Goal: Task Accomplishment & Management: Use online tool/utility

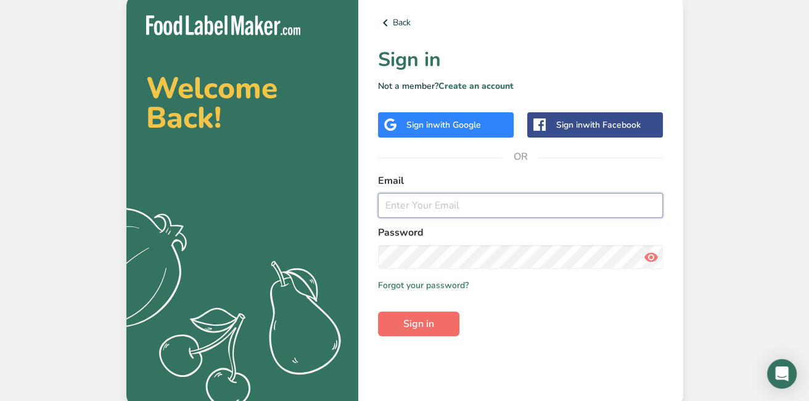
type input "[PERSON_NAME][EMAIL_ADDRESS][DOMAIN_NAME]"
click at [416, 330] on span "Sign in" at bounding box center [418, 323] width 31 height 15
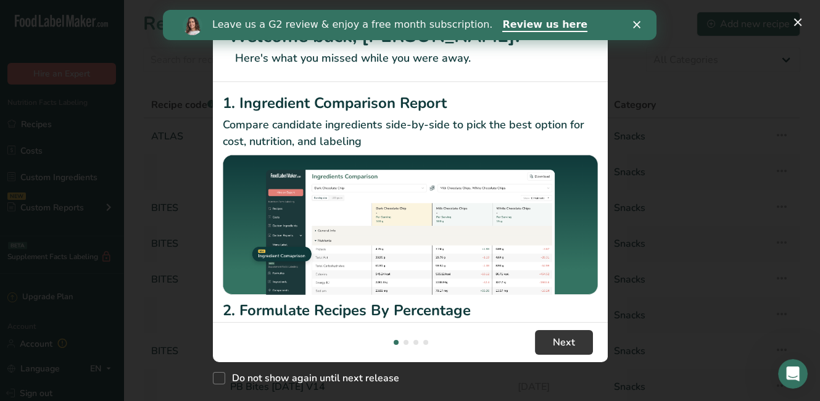
click at [637, 26] on icon "Close" at bounding box center [636, 24] width 7 height 7
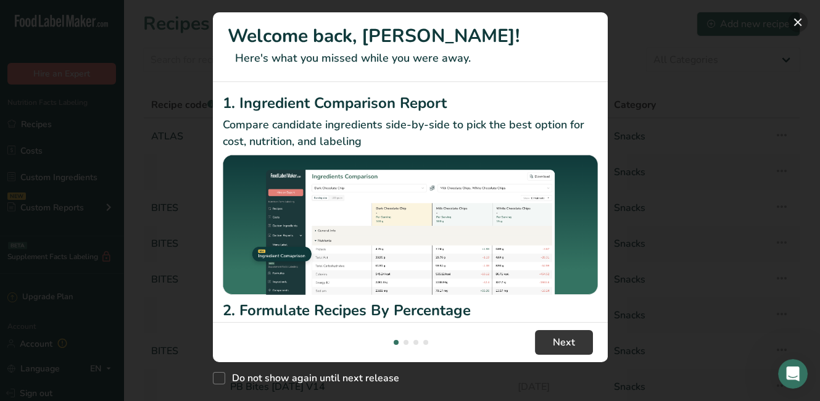
click at [796, 20] on button "New Features" at bounding box center [798, 22] width 20 height 20
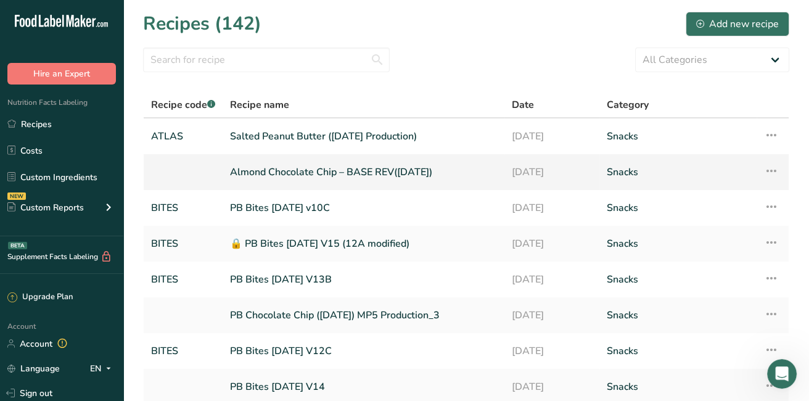
click at [307, 177] on link "Almond Chocolate Chip – BASE REV([DATE])" at bounding box center [363, 172] width 267 height 26
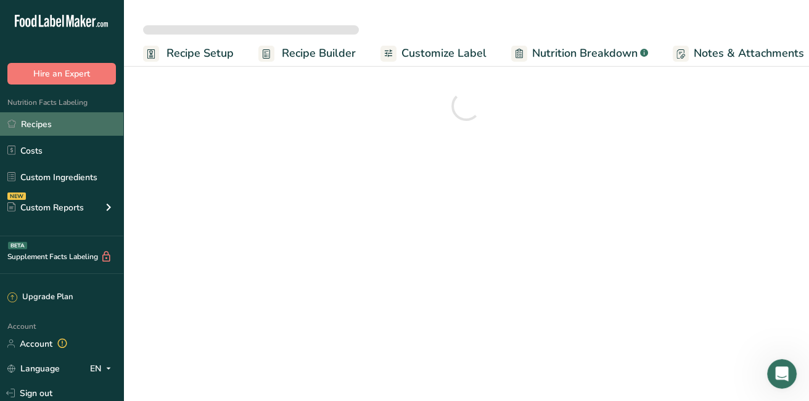
click at [54, 115] on link "Recipes" at bounding box center [61, 123] width 123 height 23
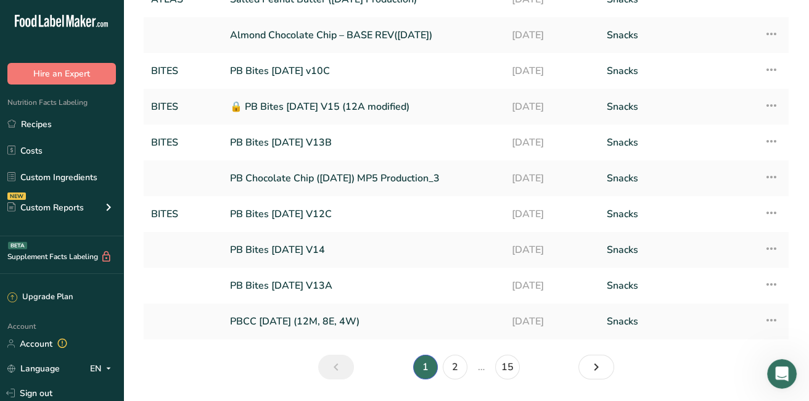
scroll to position [173, 0]
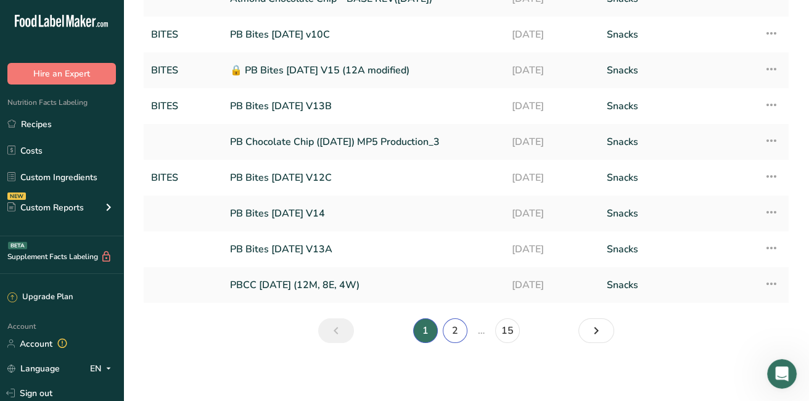
click at [453, 330] on link "2" at bounding box center [455, 330] width 25 height 25
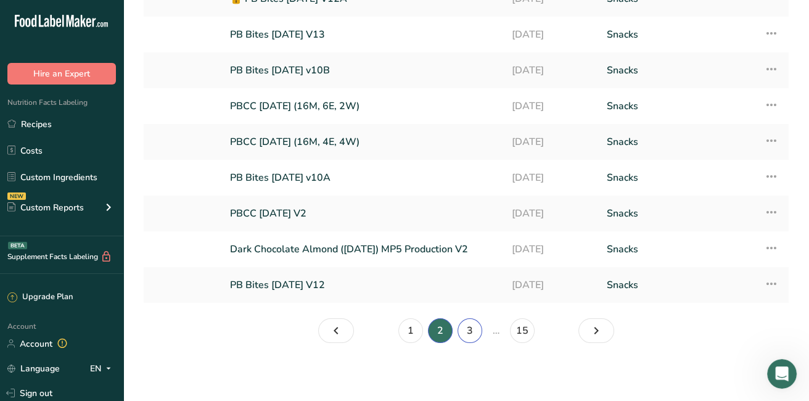
click at [470, 329] on link "3" at bounding box center [470, 330] width 25 height 25
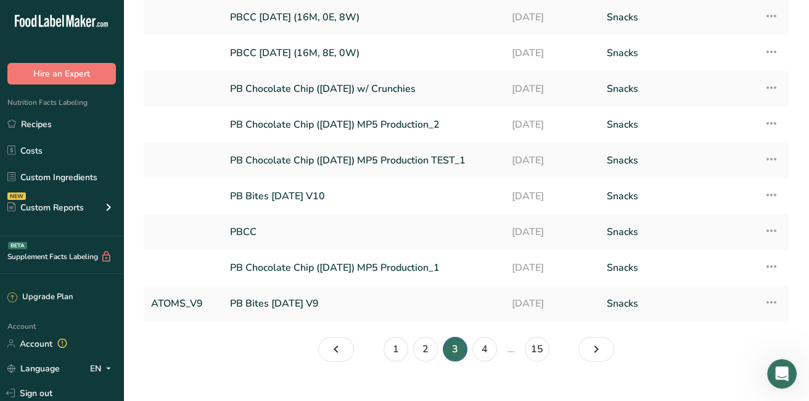
scroll to position [173, 0]
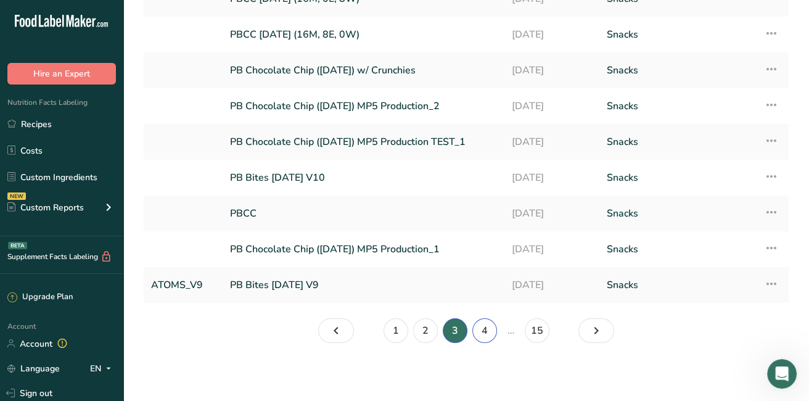
click at [489, 330] on link "4" at bounding box center [484, 330] width 25 height 25
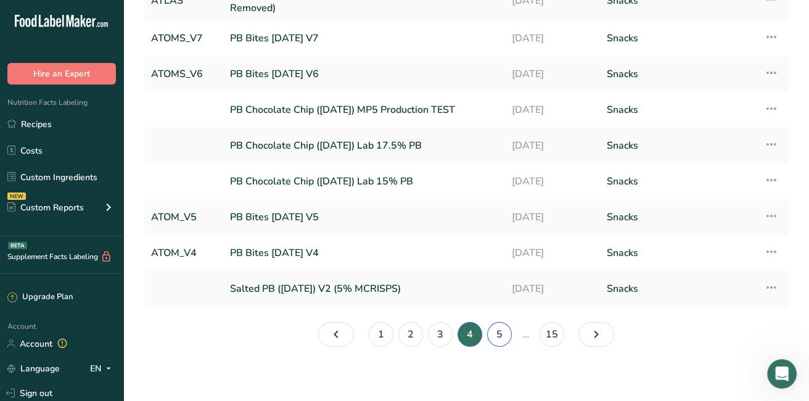
click at [498, 339] on link "5" at bounding box center [499, 334] width 25 height 25
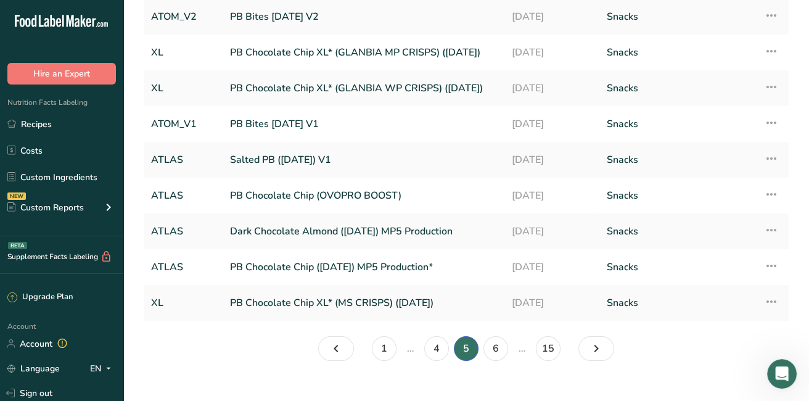
scroll to position [173, 0]
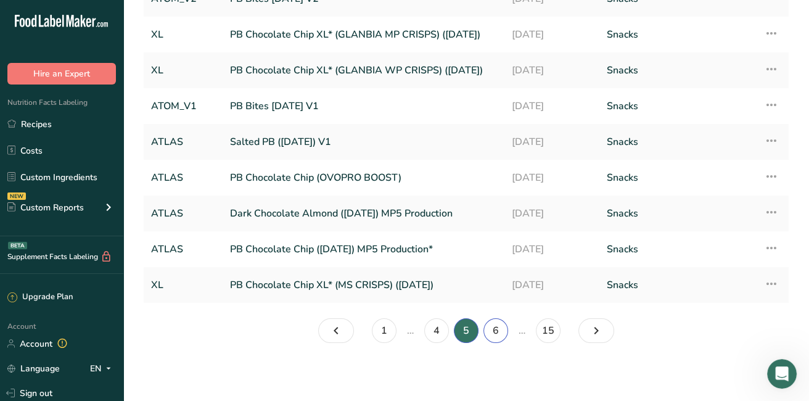
click at [500, 327] on link "6" at bounding box center [496, 330] width 25 height 25
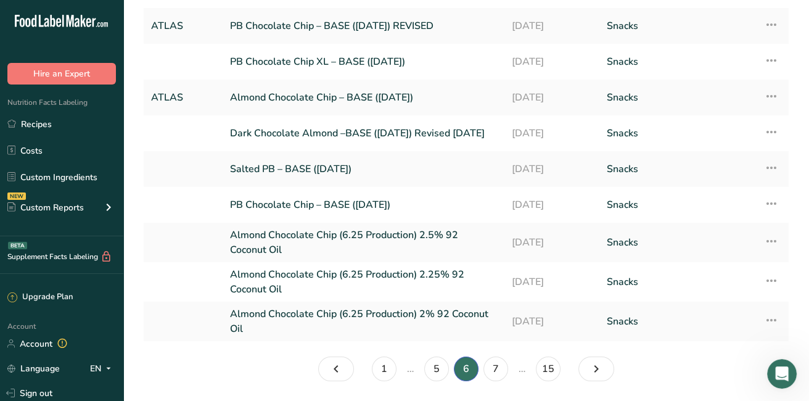
scroll to position [82, 0]
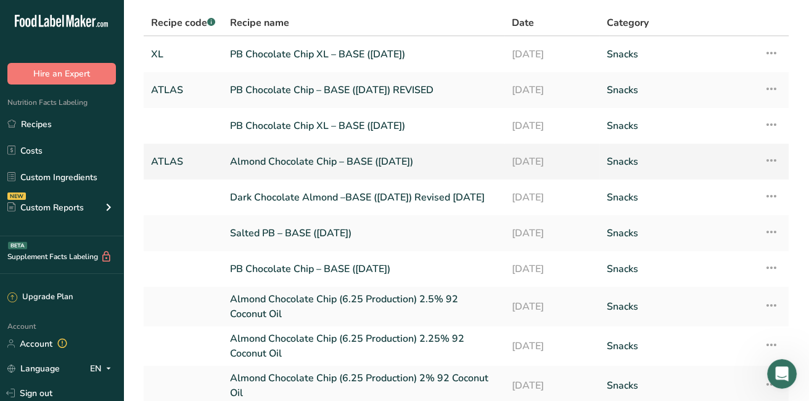
drag, startPoint x: 322, startPoint y: 166, endPoint x: 289, endPoint y: 165, distance: 33.3
drag, startPoint x: 289, startPoint y: 165, endPoint x: 279, endPoint y: 159, distance: 11.6
click at [279, 159] on link "Almond Chocolate Chip – BASE ([DATE])" at bounding box center [363, 162] width 267 height 26
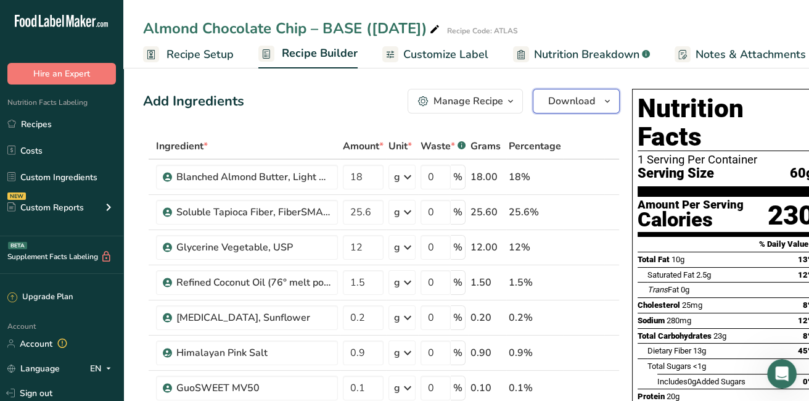
click at [548, 101] on span "Download" at bounding box center [571, 101] width 47 height 15
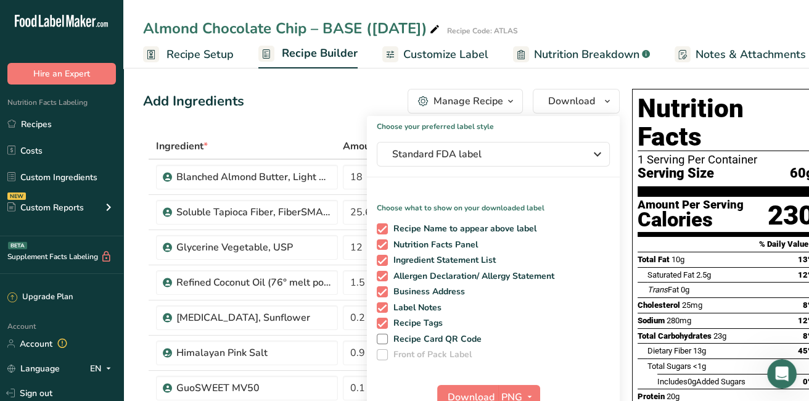
click at [443, 101] on div "Manage Recipe" at bounding box center [469, 101] width 70 height 15
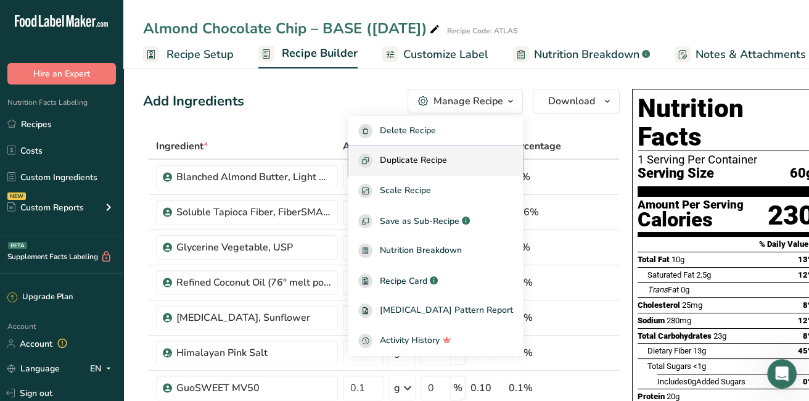
click at [419, 165] on span "Duplicate Recipe" at bounding box center [413, 161] width 67 height 14
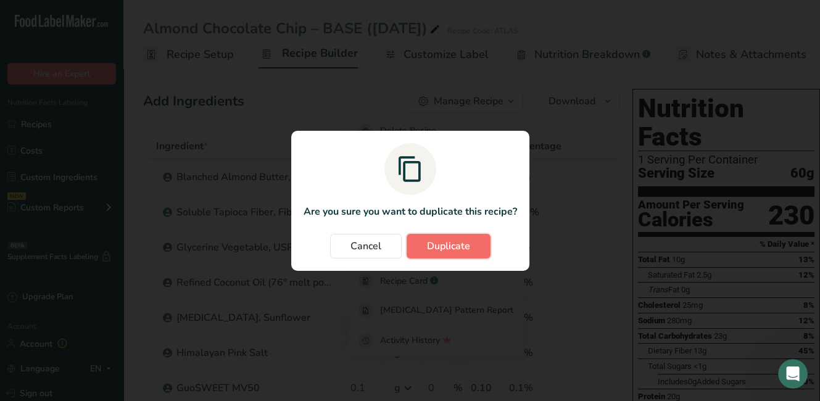
click at [442, 244] on span "Duplicate" at bounding box center [448, 246] width 43 height 15
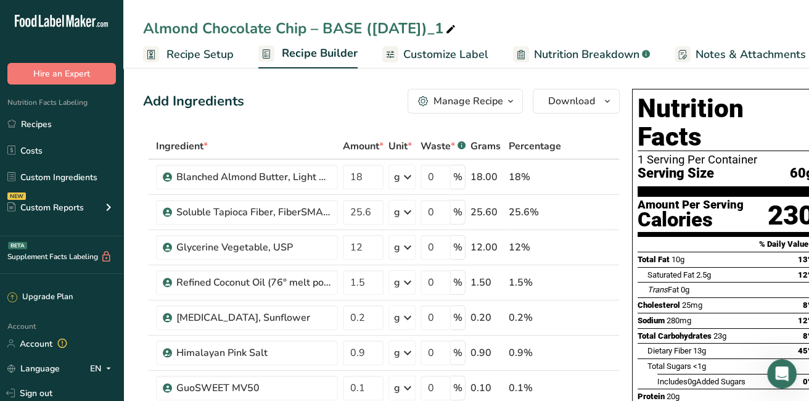
click at [450, 28] on icon at bounding box center [450, 29] width 11 height 17
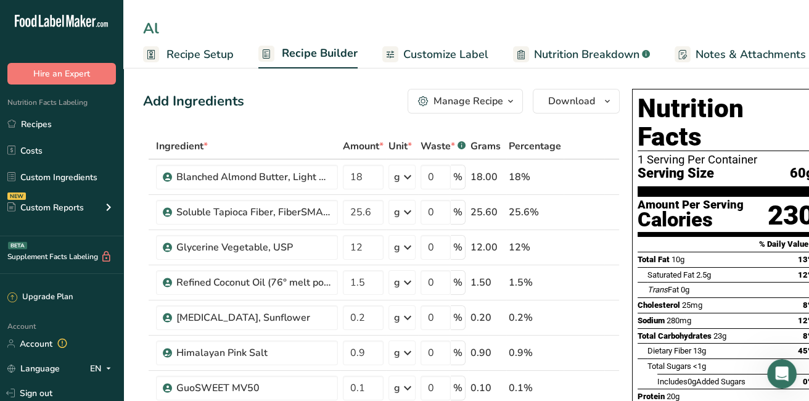
type input "A"
type input "Cinnamon Swirl"
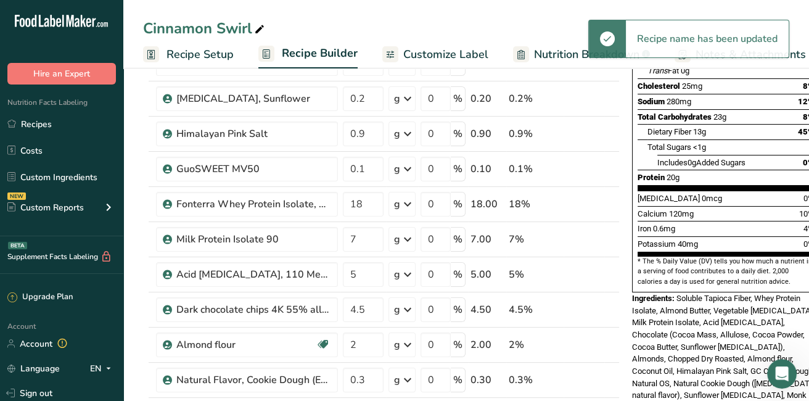
scroll to position [337, 0]
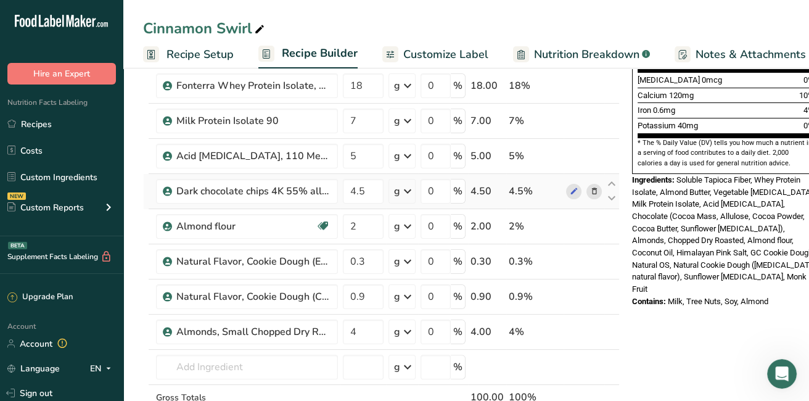
click at [591, 189] on icon at bounding box center [594, 191] width 9 height 13
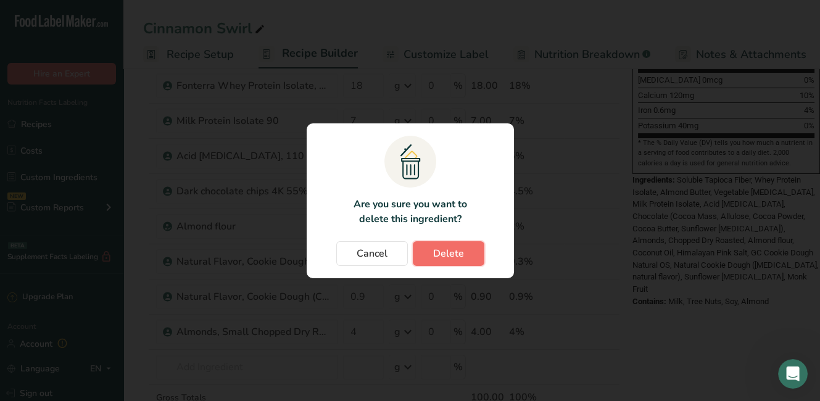
click at [448, 253] on span "Delete" at bounding box center [448, 253] width 31 height 15
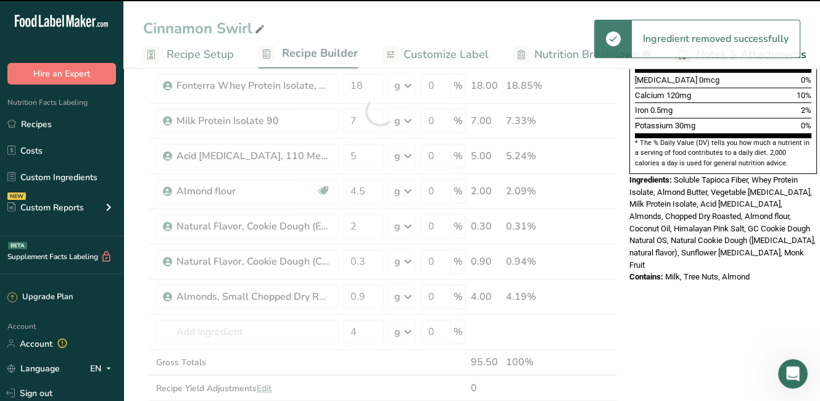
type input "2"
type input "0.3"
type input "0.9"
type input "4"
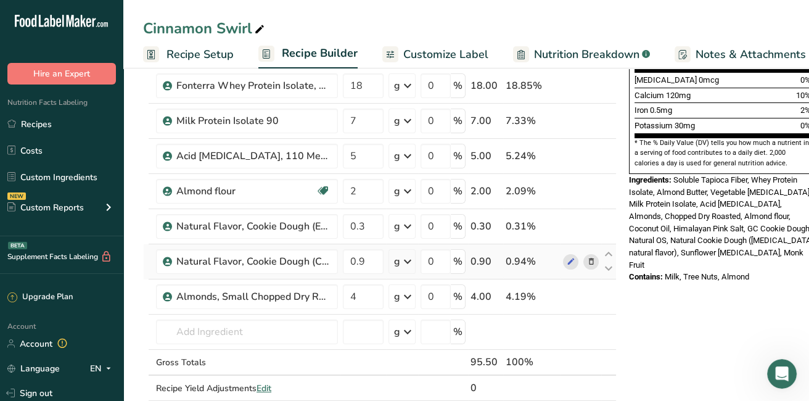
click at [588, 260] on icon at bounding box center [591, 261] width 9 height 13
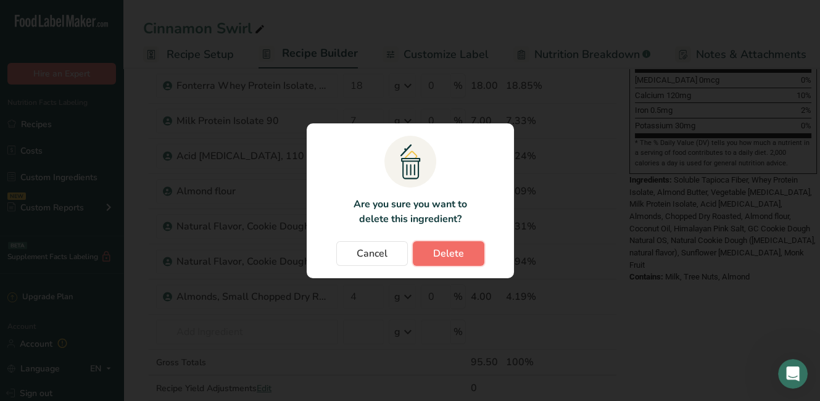
click at [454, 254] on span "Delete" at bounding box center [448, 253] width 31 height 15
type input "4"
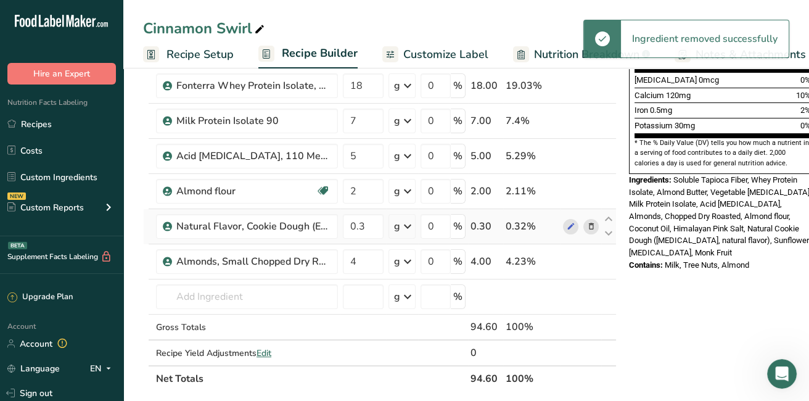
click at [595, 221] on span at bounding box center [591, 226] width 15 height 15
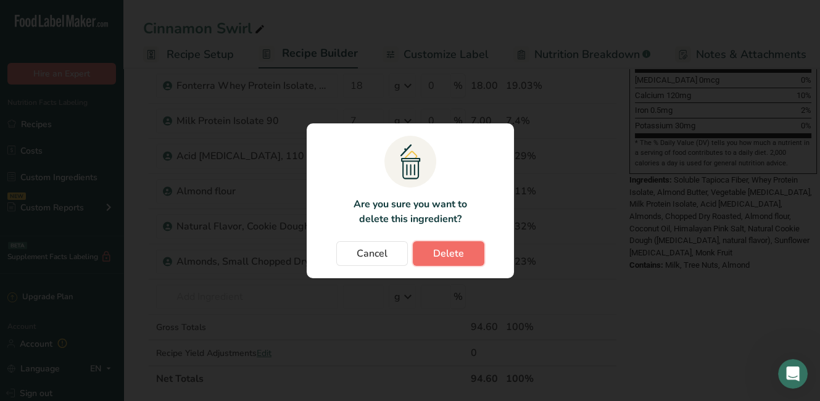
click at [434, 247] on span "Delete" at bounding box center [448, 253] width 31 height 15
type input "4"
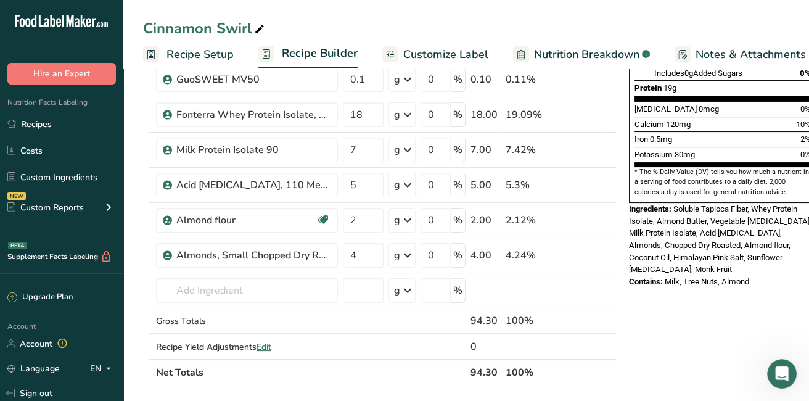
scroll to position [320, 0]
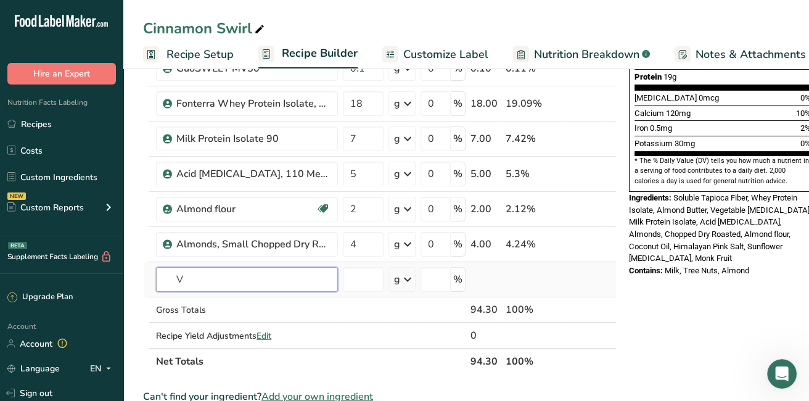
click at [231, 276] on input "V" at bounding box center [247, 279] width 182 height 25
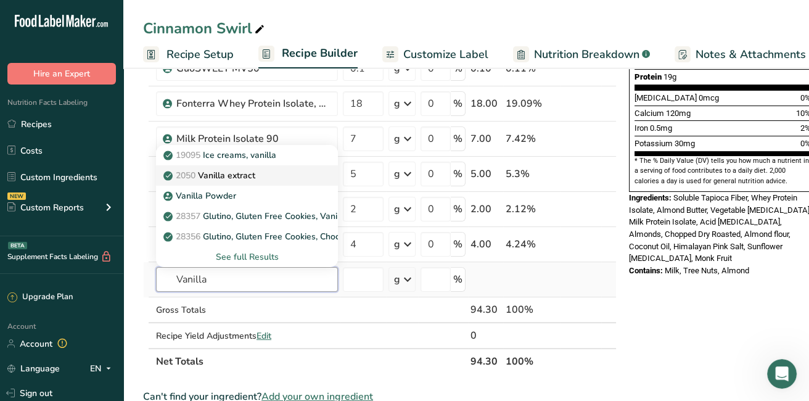
type input "Vanilla"
click at [226, 171] on p "2050 Vanilla extract" at bounding box center [210, 175] width 89 height 13
type input "Vanilla extract"
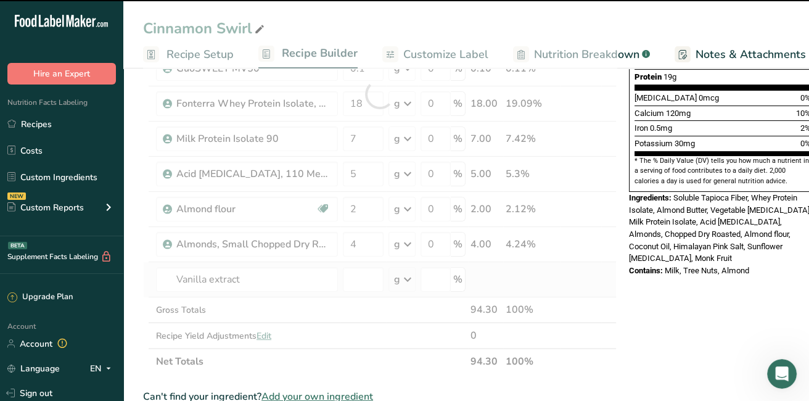
type input "0"
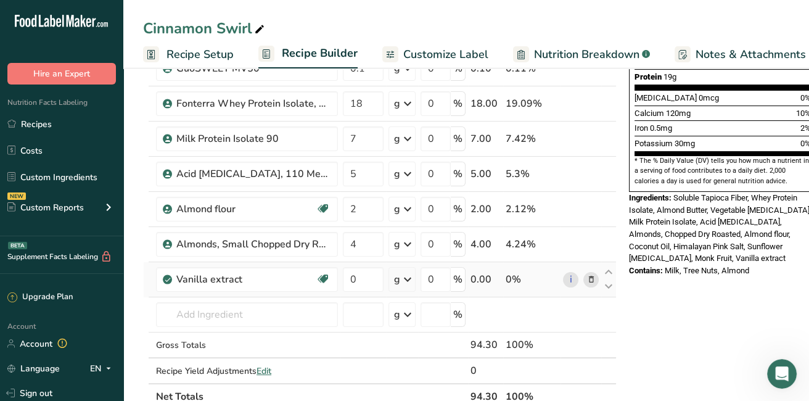
click at [636, 20] on div "Cinnamon Swirl" at bounding box center [466, 28] width 686 height 22
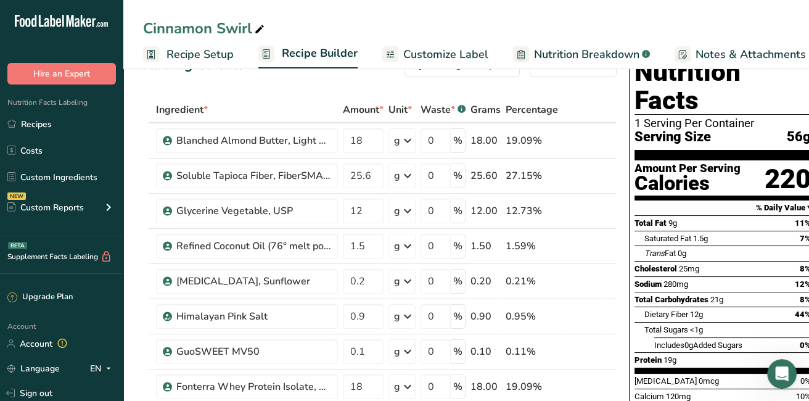
scroll to position [0, 0]
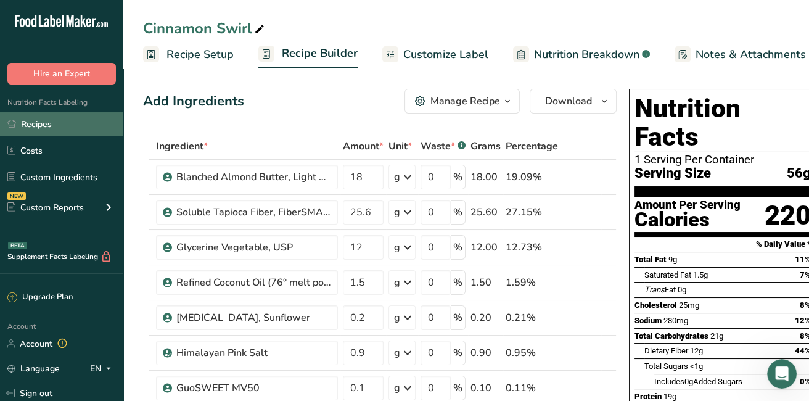
click at [62, 126] on link "Recipes" at bounding box center [61, 123] width 123 height 23
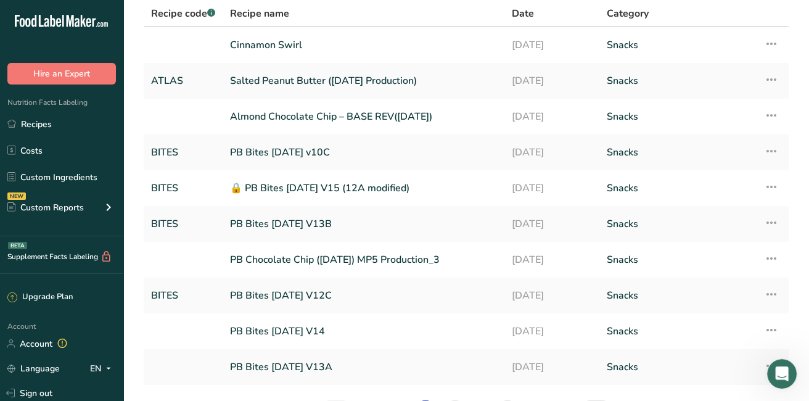
scroll to position [173, 0]
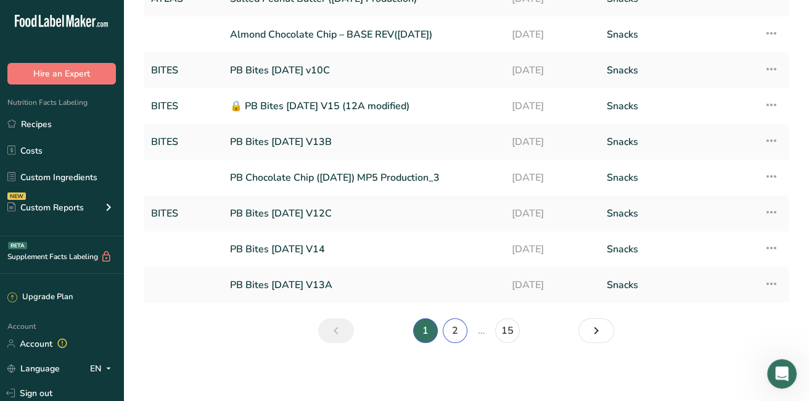
click at [456, 327] on link "2" at bounding box center [455, 330] width 25 height 25
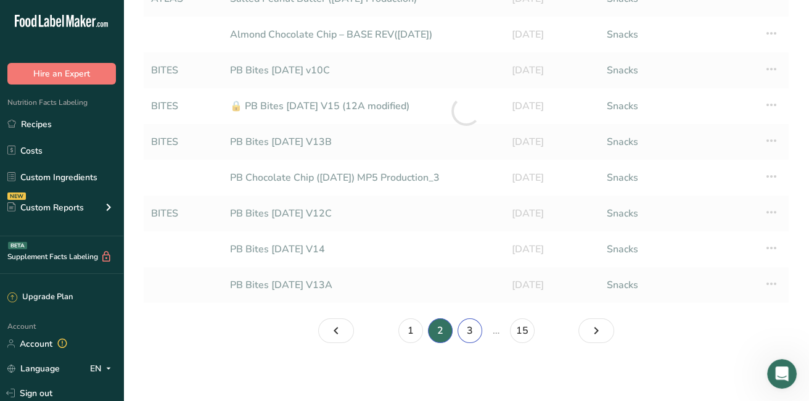
click at [471, 330] on link "3" at bounding box center [470, 330] width 25 height 25
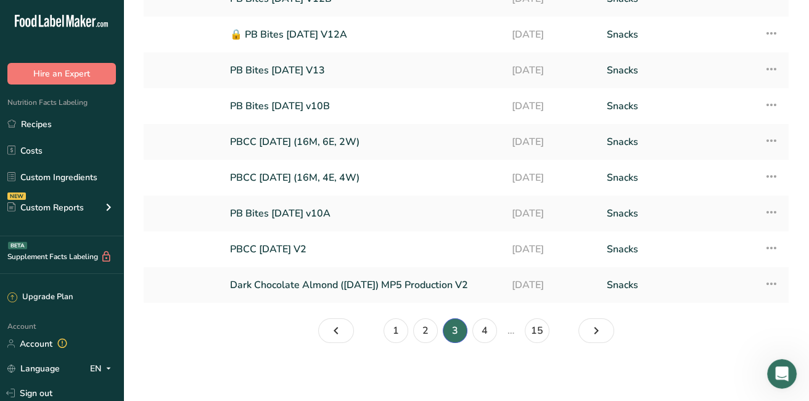
click at [471, 330] on li "4" at bounding box center [485, 330] width 30 height 25
click at [485, 332] on link "4" at bounding box center [484, 330] width 25 height 25
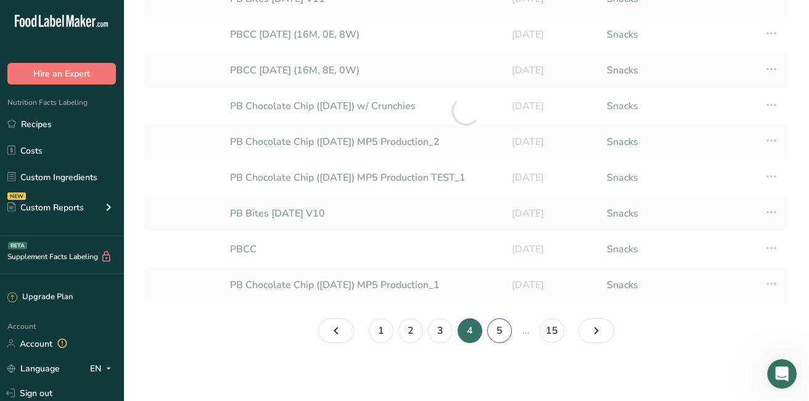
click at [500, 330] on link "5" at bounding box center [499, 330] width 25 height 25
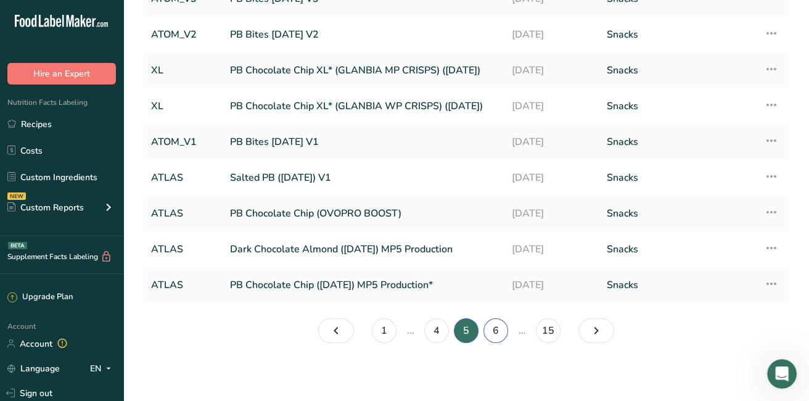
click at [498, 334] on link "6" at bounding box center [496, 330] width 25 height 25
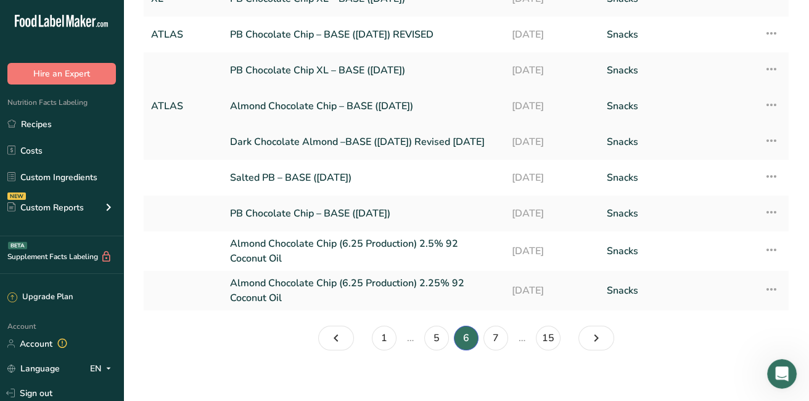
click at [301, 102] on link "Almond Chocolate Chip – BASE ([DATE])" at bounding box center [363, 106] width 267 height 26
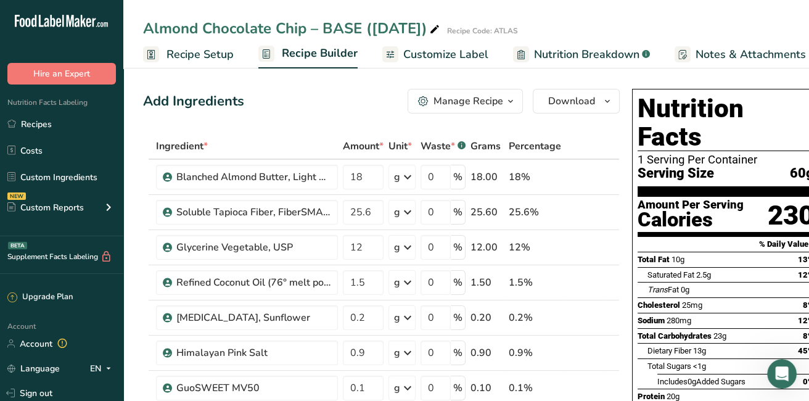
click at [305, 106] on div "Add Ingredients Manage Recipe Delete Recipe Duplicate Recipe Scale Recipe Save …" at bounding box center [381, 101] width 477 height 25
drag, startPoint x: 0, startPoint y: 0, endPoint x: 581, endPoint y: 23, distance: 581.5
click at [581, 23] on div "Almond Chocolate Chip – BASE ([DATE]) Recipe Code: ATLAS" at bounding box center [466, 28] width 686 height 22
click at [36, 120] on link "Recipes" at bounding box center [61, 123] width 123 height 23
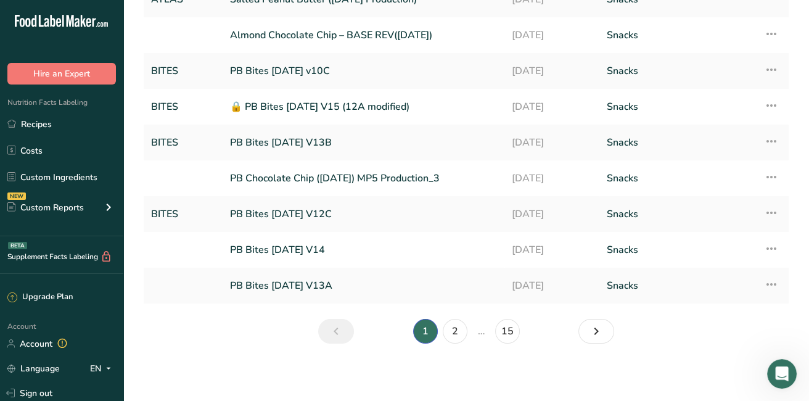
scroll to position [173, 0]
click at [599, 324] on icon "Next page" at bounding box center [596, 331] width 15 height 22
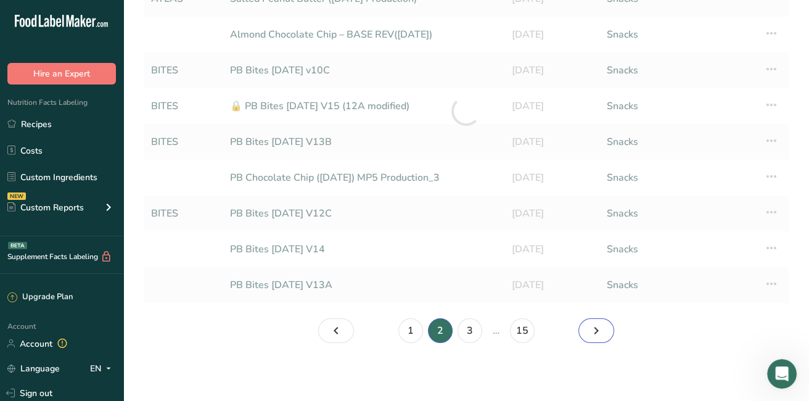
click at [599, 324] on icon "Page 3." at bounding box center [596, 331] width 15 height 22
click at [599, 324] on icon "Page 4." at bounding box center [596, 331] width 15 height 22
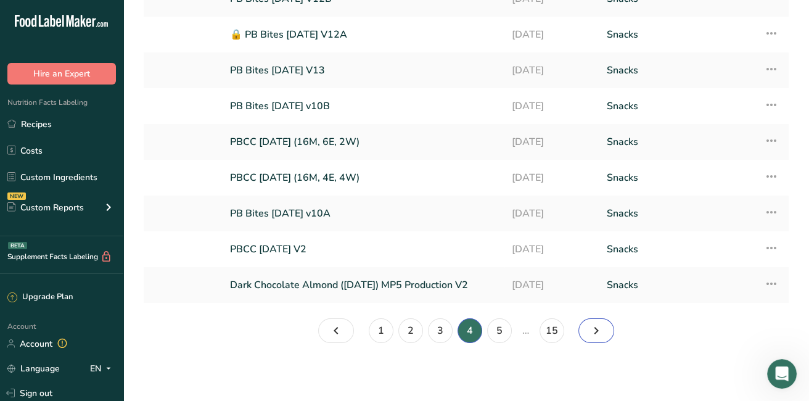
click at [599, 324] on icon "Page 5." at bounding box center [596, 331] width 15 height 22
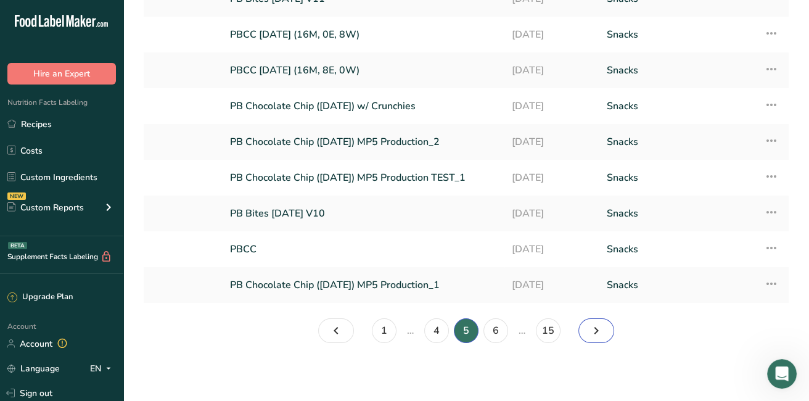
click at [599, 324] on icon "Page 6." at bounding box center [596, 331] width 15 height 22
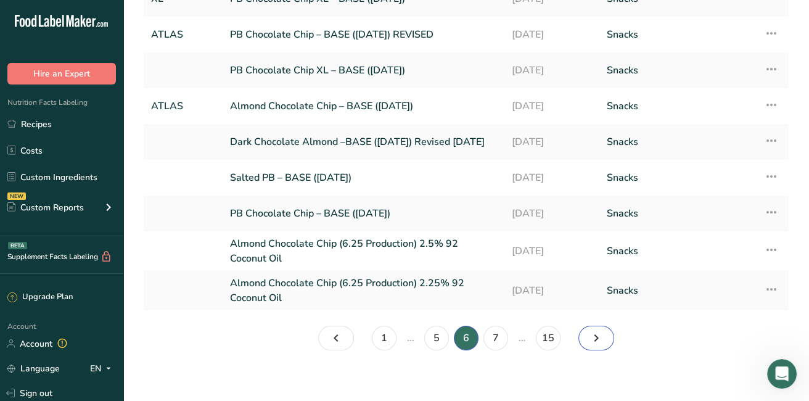
click at [592, 332] on icon "Page 7." at bounding box center [596, 338] width 15 height 22
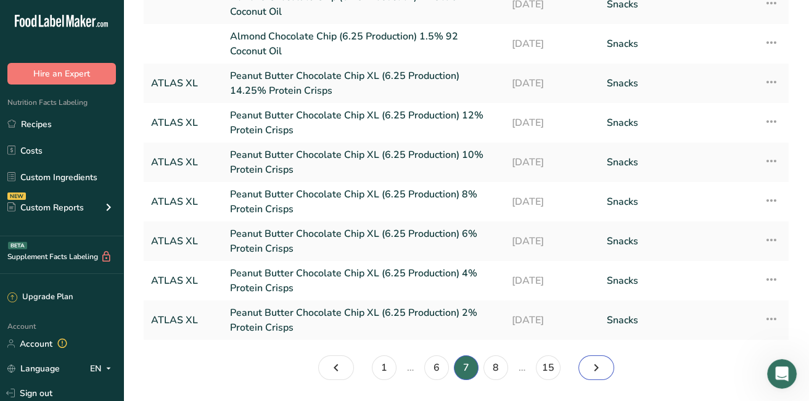
scroll to position [177, 0]
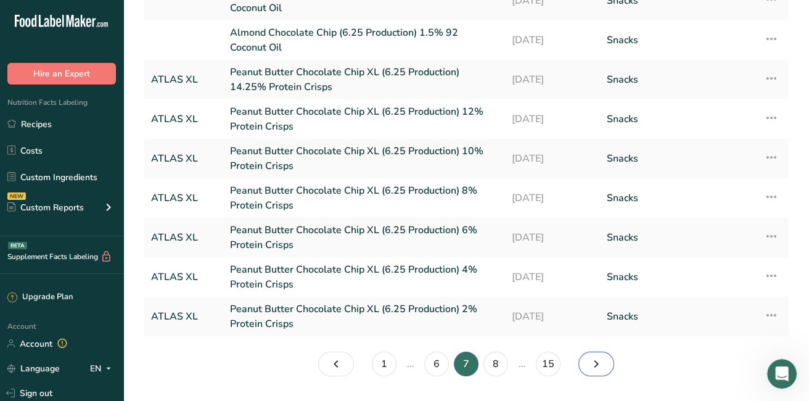
click at [597, 360] on icon "Page 8." at bounding box center [596, 364] width 15 height 22
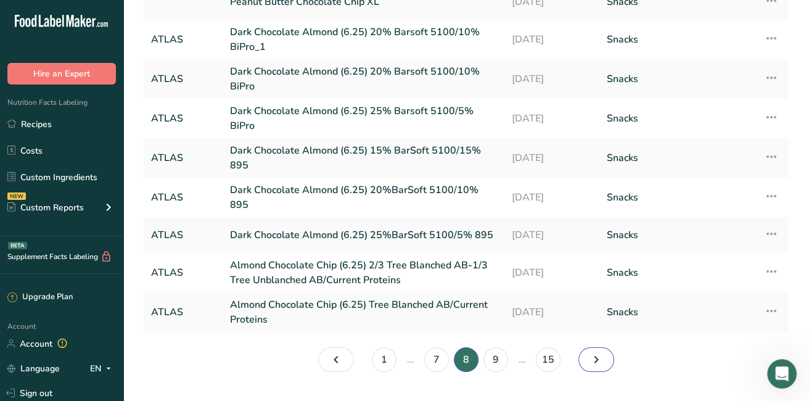
scroll to position [199, 0]
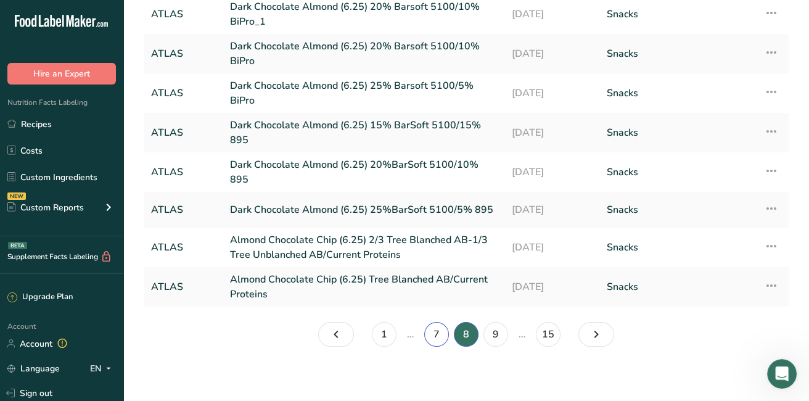
click at [430, 329] on link "7" at bounding box center [436, 334] width 25 height 25
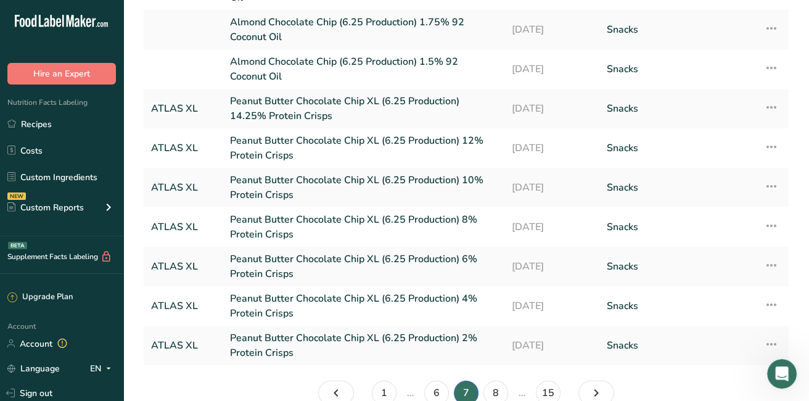
scroll to position [210, 0]
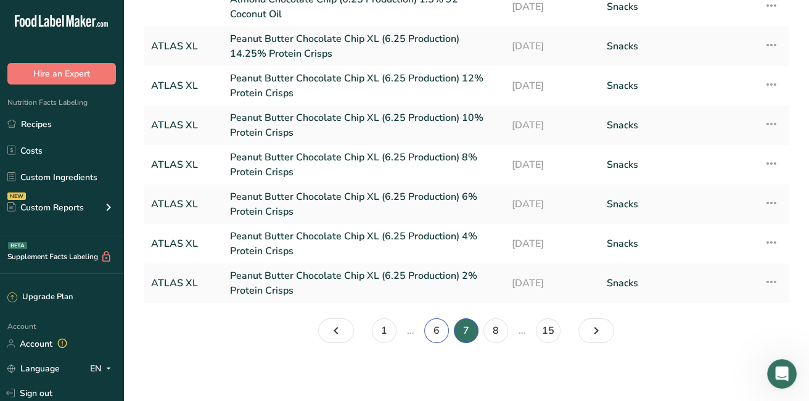
click at [437, 321] on link "6" at bounding box center [436, 330] width 25 height 25
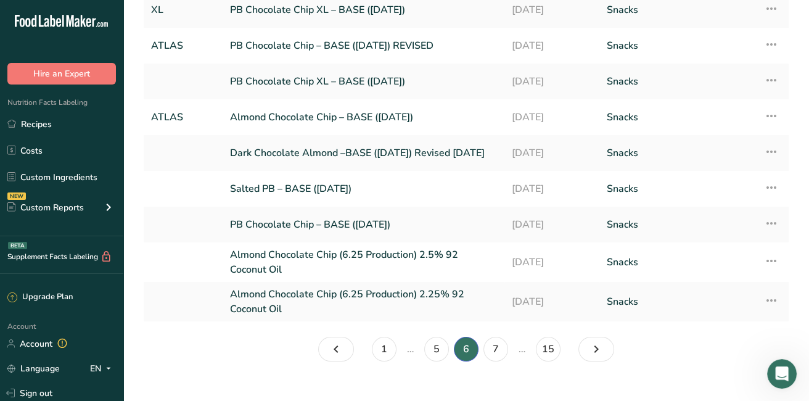
scroll to position [181, 0]
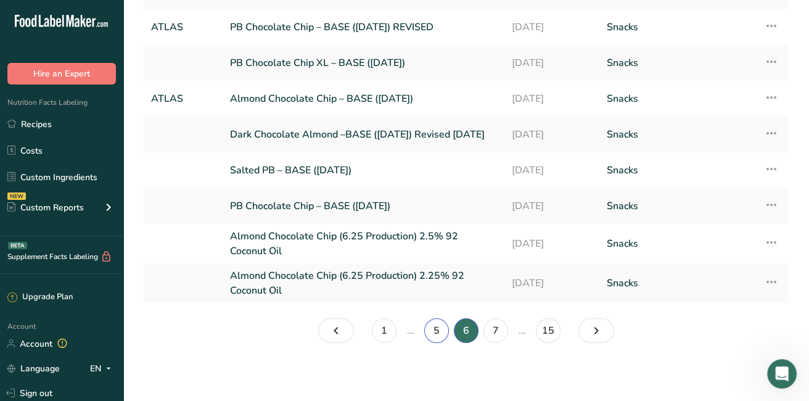
click at [433, 324] on link "5" at bounding box center [436, 330] width 25 height 25
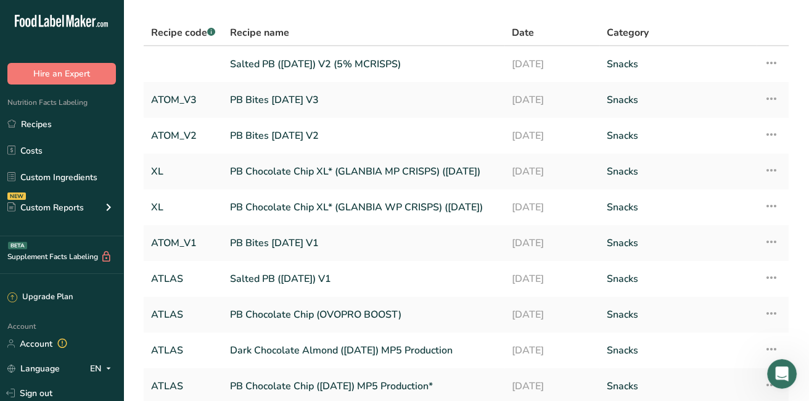
scroll to position [44, 0]
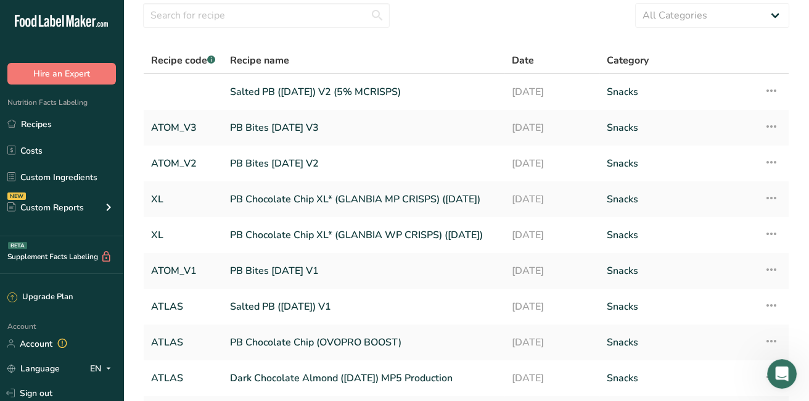
drag, startPoint x: 814, startPoint y: 1, endPoint x: 529, endPoint y: 43, distance: 288.1
click at [529, 43] on section "Recipes (143) Add new recipe All Categories Baked Goods [GEOGRAPHIC_DATA] Confe…" at bounding box center [466, 224] width 686 height 536
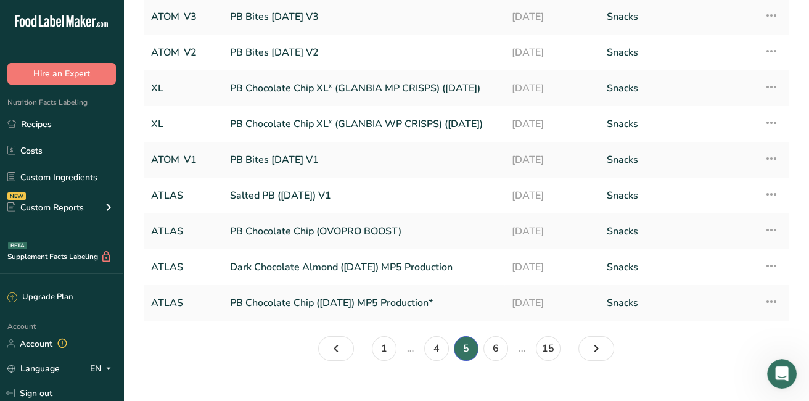
scroll to position [173, 0]
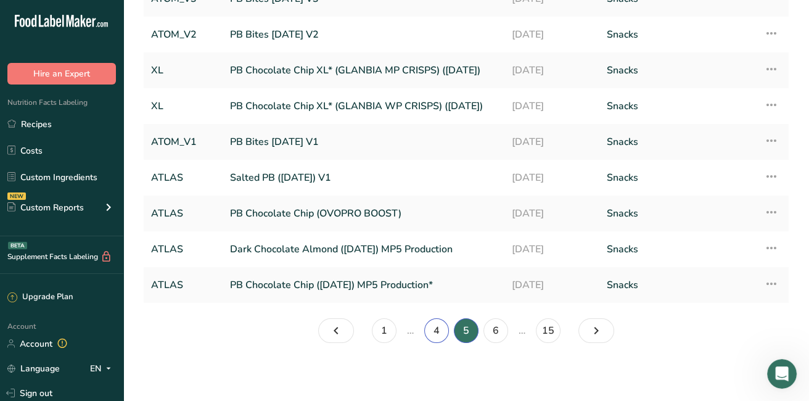
click at [441, 324] on link "4" at bounding box center [436, 330] width 25 height 25
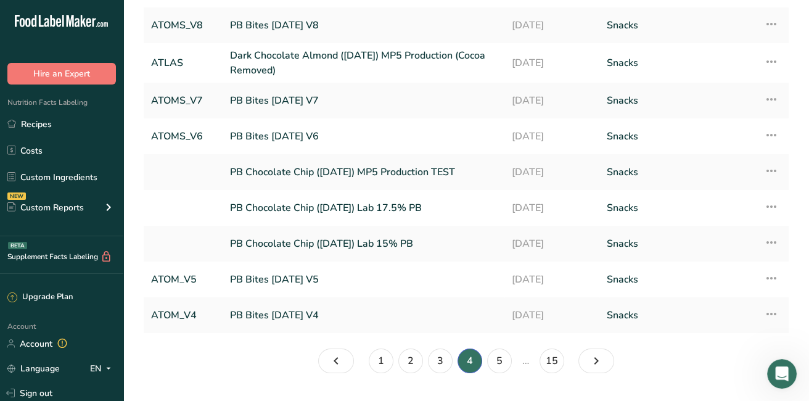
scroll to position [177, 0]
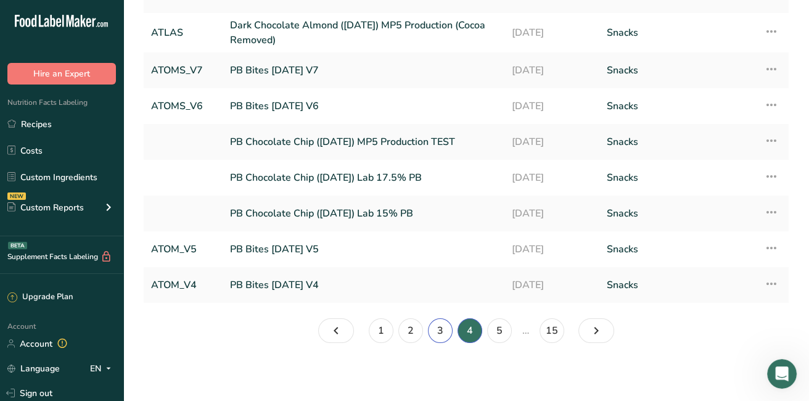
click at [437, 326] on link "3" at bounding box center [440, 330] width 25 height 25
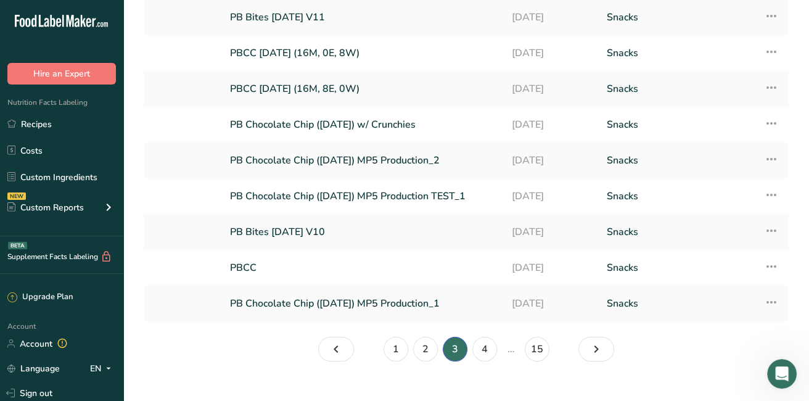
scroll to position [173, 0]
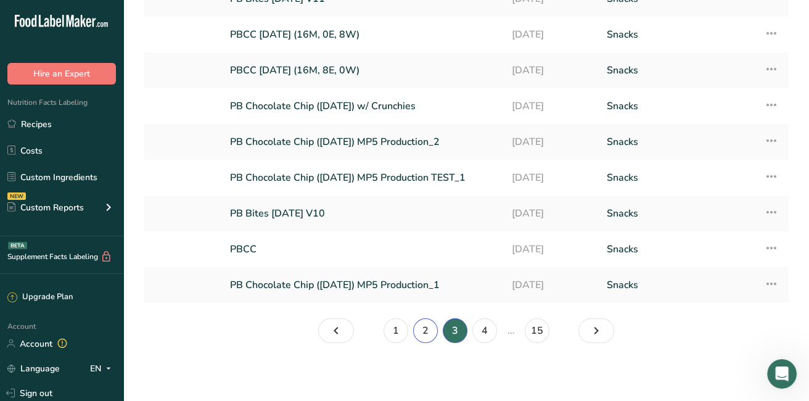
click at [424, 327] on link "2" at bounding box center [425, 330] width 25 height 25
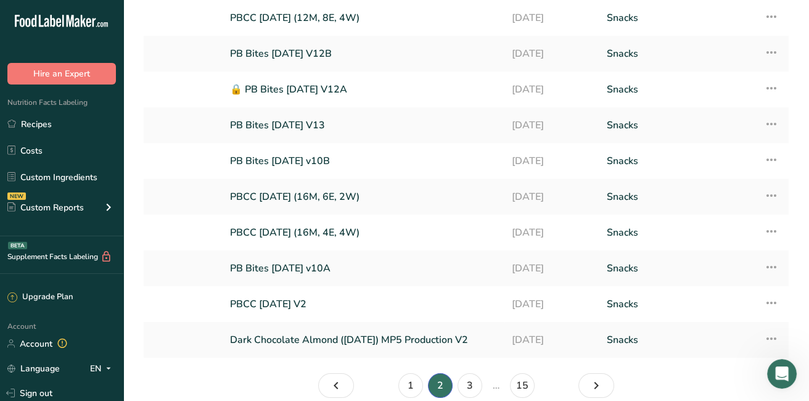
scroll to position [173, 0]
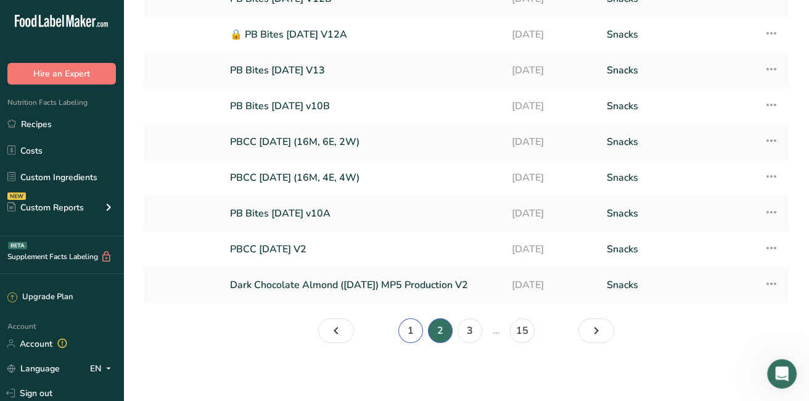
click at [408, 331] on link "1" at bounding box center [410, 330] width 25 height 25
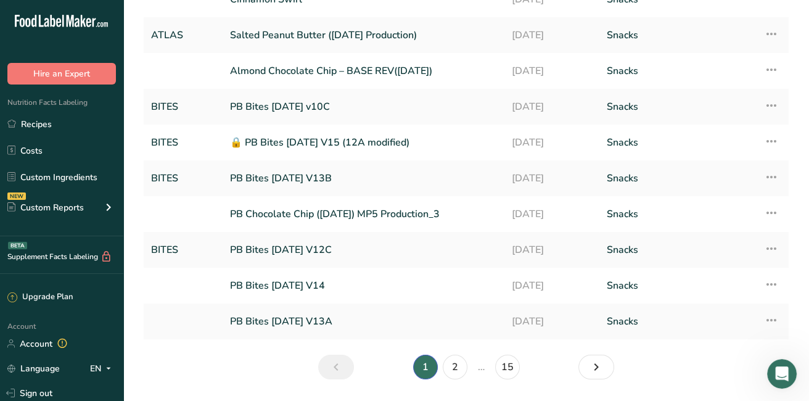
scroll to position [118, 0]
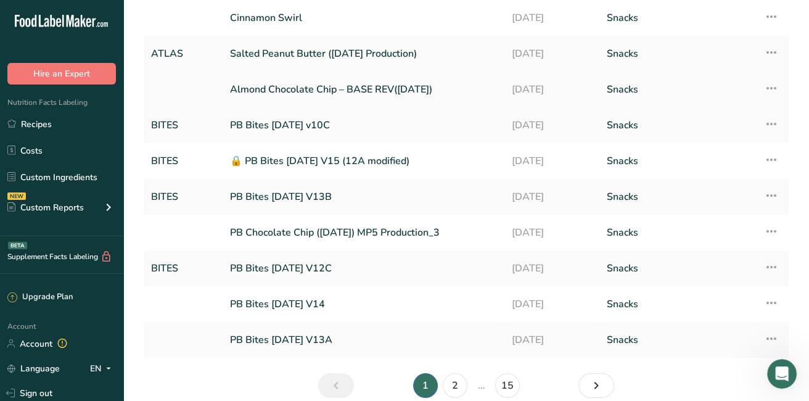
click at [418, 89] on link "Almond Chocolate Chip – BASE REV([DATE])" at bounding box center [363, 89] width 267 height 26
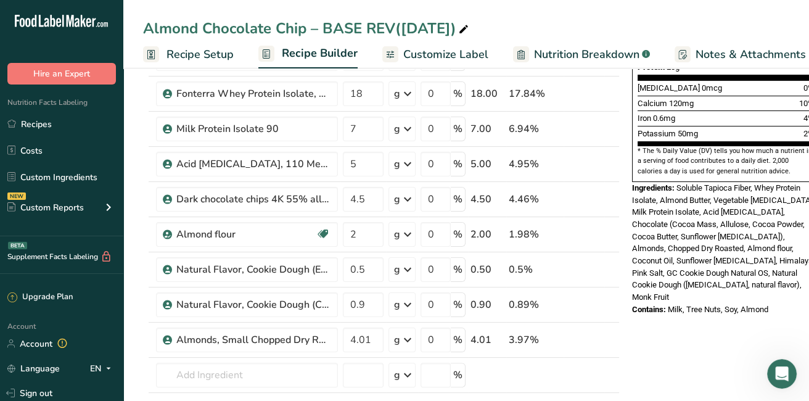
scroll to position [357, 0]
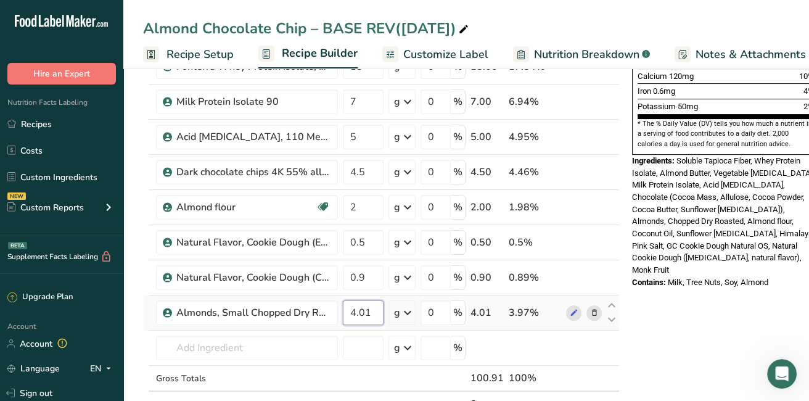
click at [369, 305] on input "4.01" at bounding box center [363, 312] width 41 height 25
type input "4"
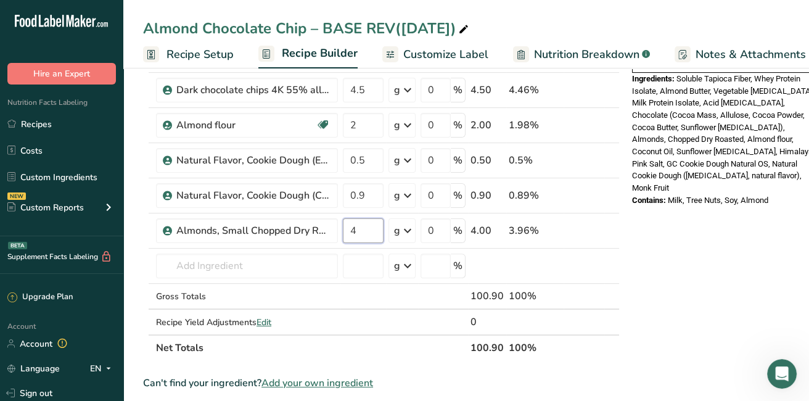
scroll to position [476, 0]
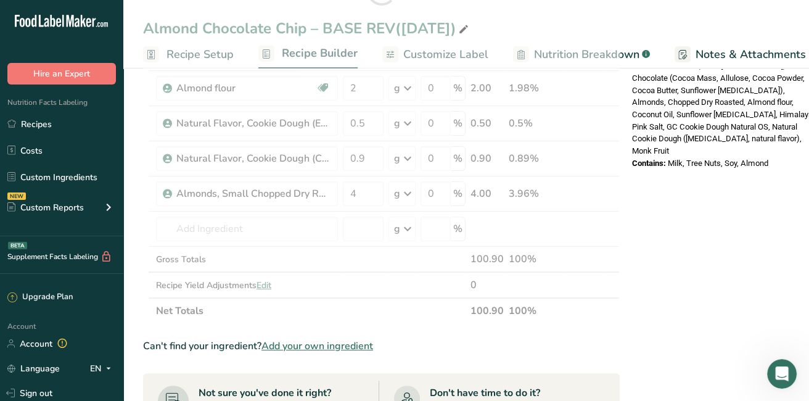
click at [673, 345] on div "Nutrition Facts 1 Serving Per Container Serving Size 60g Amount Per Serving Cal…" at bounding box center [725, 198] width 197 height 1181
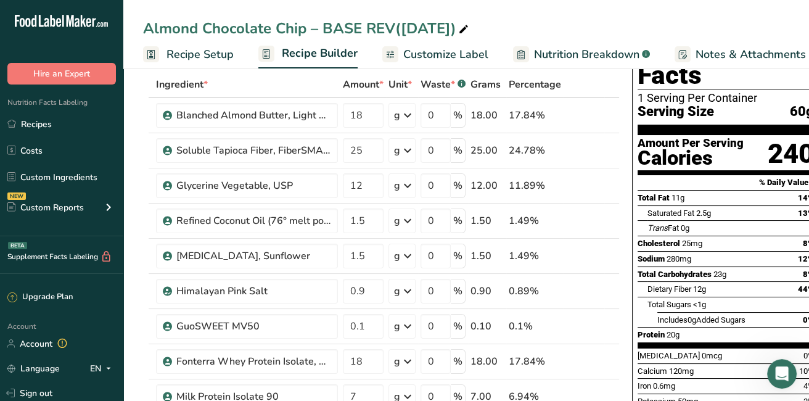
scroll to position [0, 0]
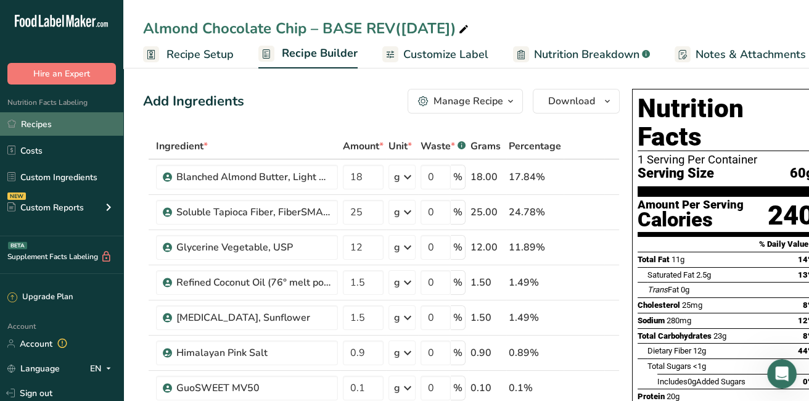
click at [75, 126] on link "Recipes" at bounding box center [61, 123] width 123 height 23
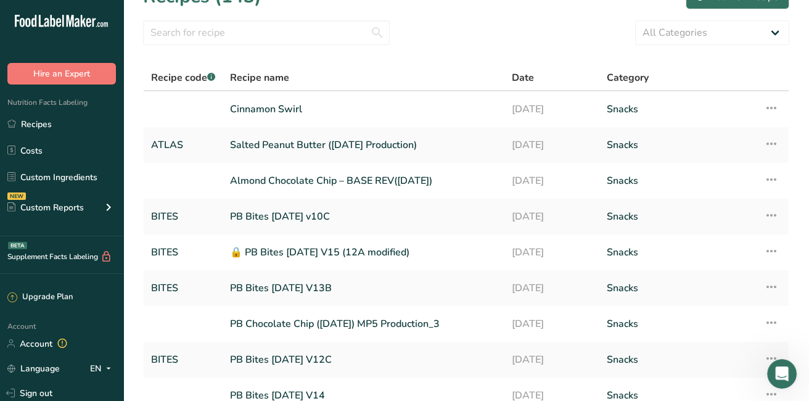
scroll to position [128, 0]
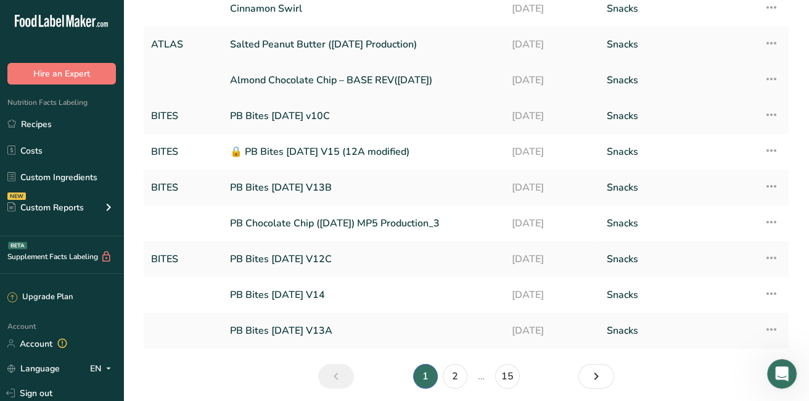
click at [344, 77] on link "Almond Chocolate Chip – BASE REV([DATE])" at bounding box center [363, 80] width 267 height 26
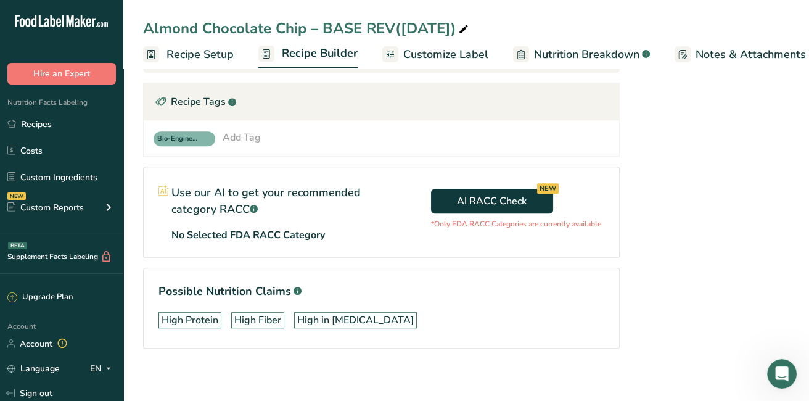
scroll to position [902, 0]
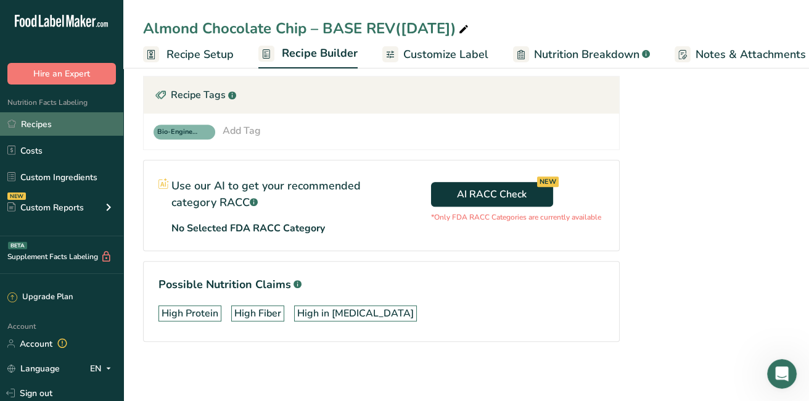
click at [74, 122] on link "Recipes" at bounding box center [61, 123] width 123 height 23
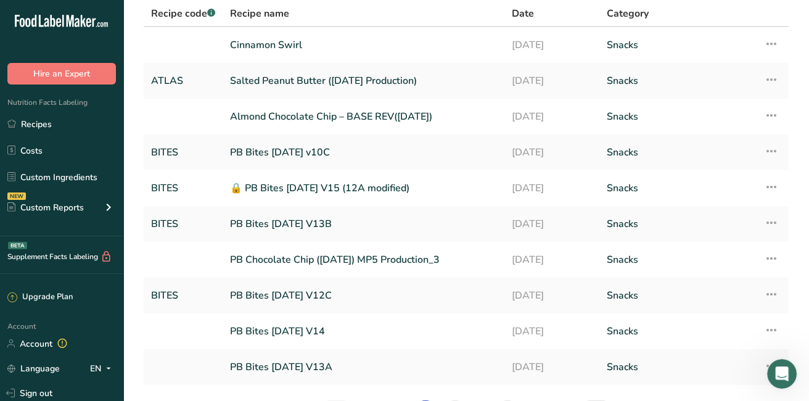
scroll to position [173, 0]
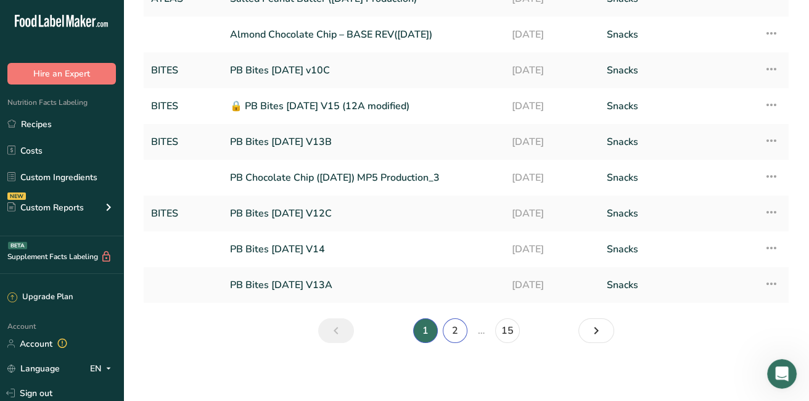
click at [462, 328] on link "2" at bounding box center [455, 330] width 25 height 25
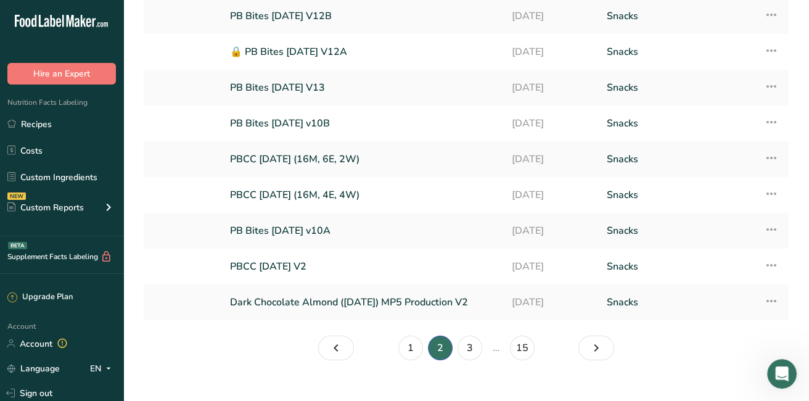
scroll to position [173, 0]
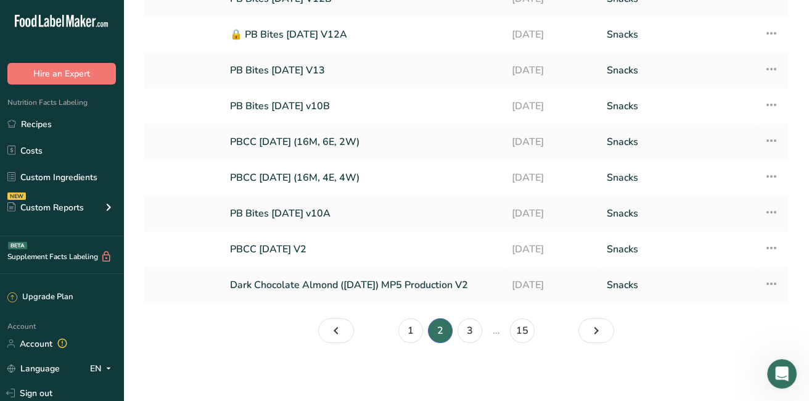
drag, startPoint x: 811, startPoint y: 394, endPoint x: 12, endPoint y: 9, distance: 886.4
click at [470, 326] on link "3" at bounding box center [470, 330] width 25 height 25
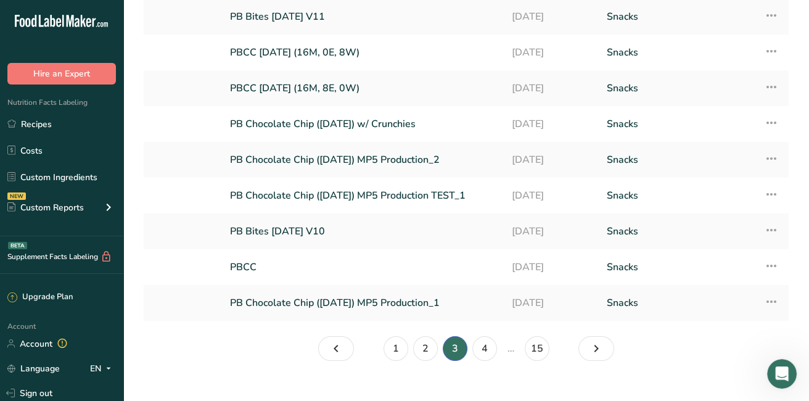
scroll to position [173, 0]
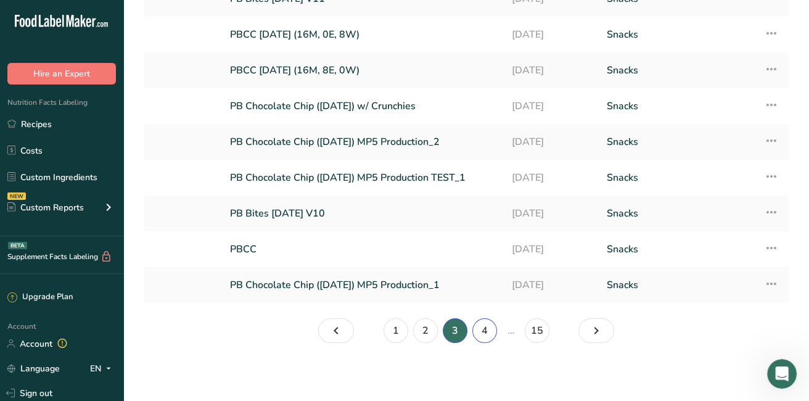
click at [477, 325] on link "4" at bounding box center [484, 330] width 25 height 25
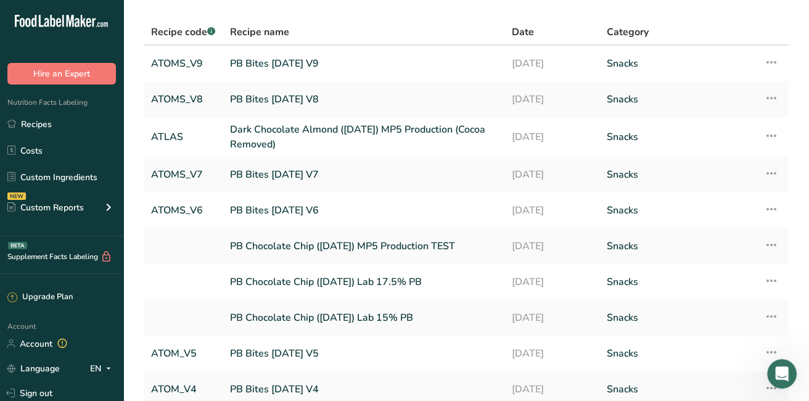
scroll to position [177, 0]
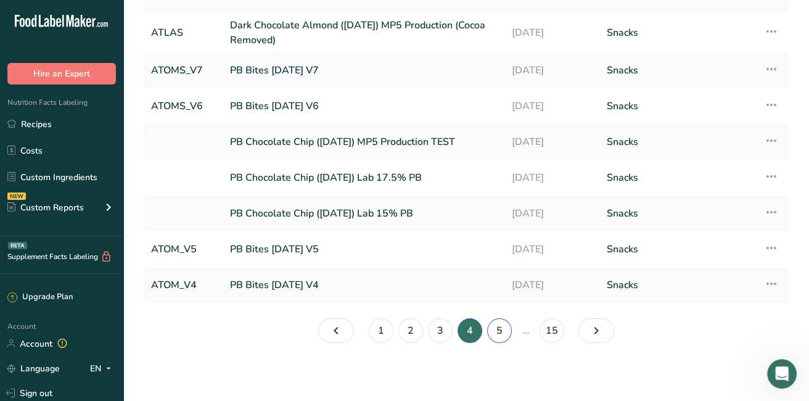
click at [498, 328] on link "5" at bounding box center [499, 330] width 25 height 25
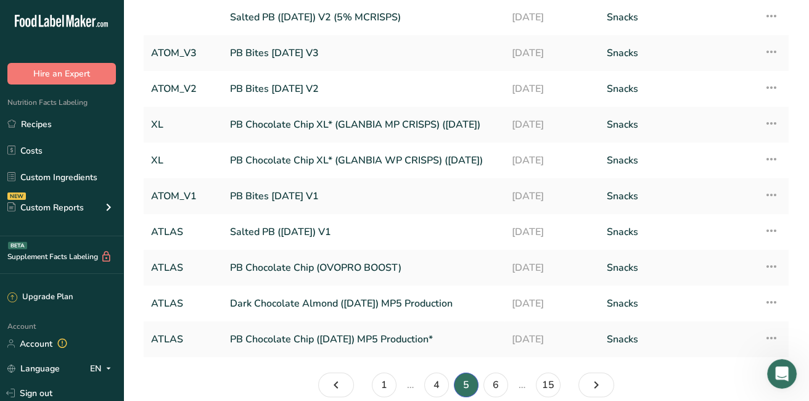
scroll to position [173, 0]
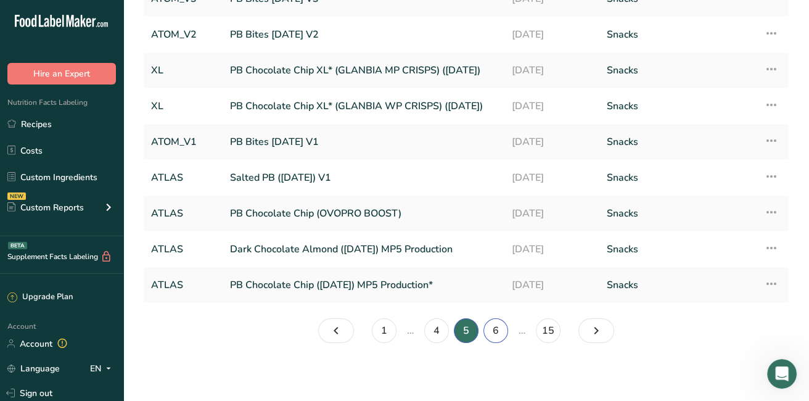
click at [500, 329] on link "6" at bounding box center [496, 330] width 25 height 25
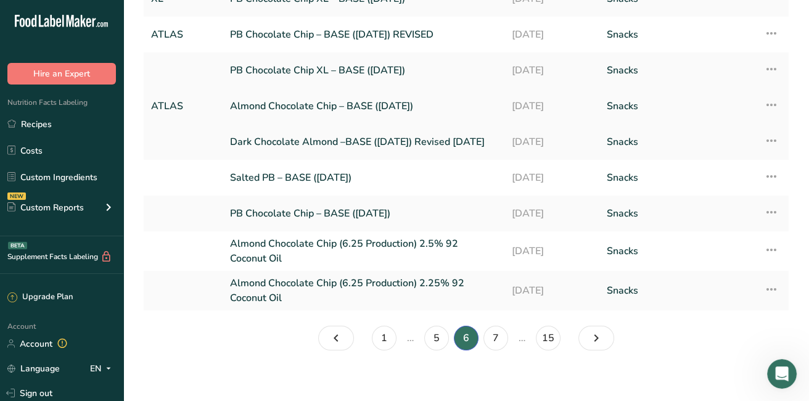
click at [314, 110] on link "Almond Chocolate Chip – BASE ([DATE])" at bounding box center [363, 106] width 267 height 26
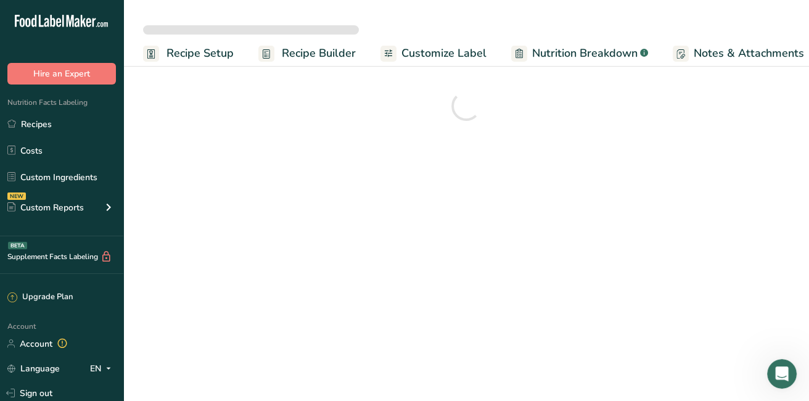
click at [314, 110] on div at bounding box center [466, 106] width 646 height 44
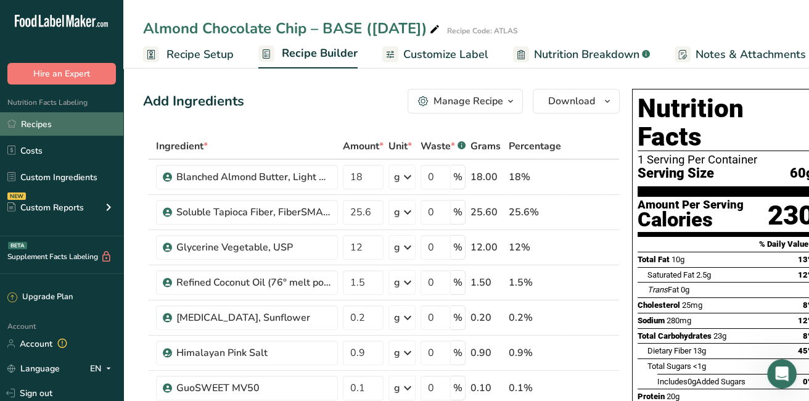
click at [42, 120] on link "Recipes" at bounding box center [61, 123] width 123 height 23
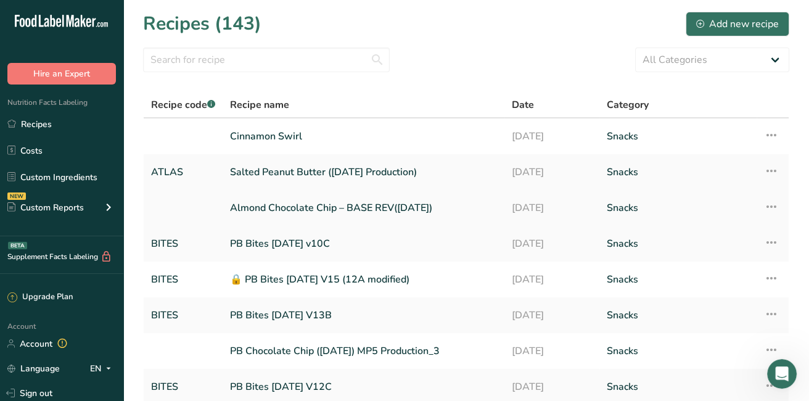
click at [294, 204] on link "Almond Chocolate Chip – BASE REV([DATE])" at bounding box center [363, 208] width 267 height 26
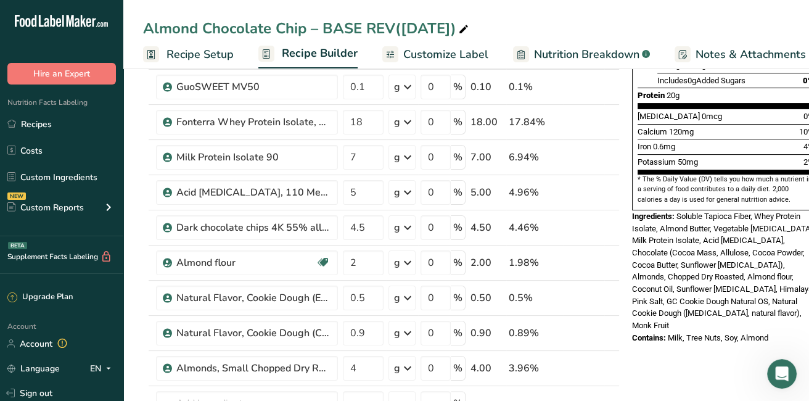
scroll to position [329, 0]
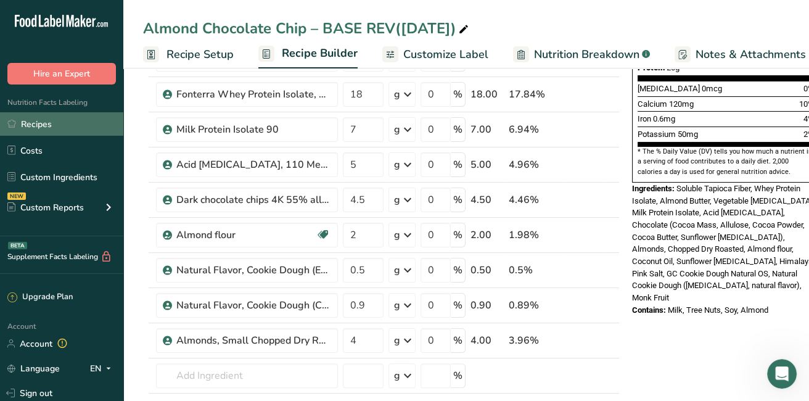
click at [27, 131] on link "Recipes" at bounding box center [61, 123] width 123 height 23
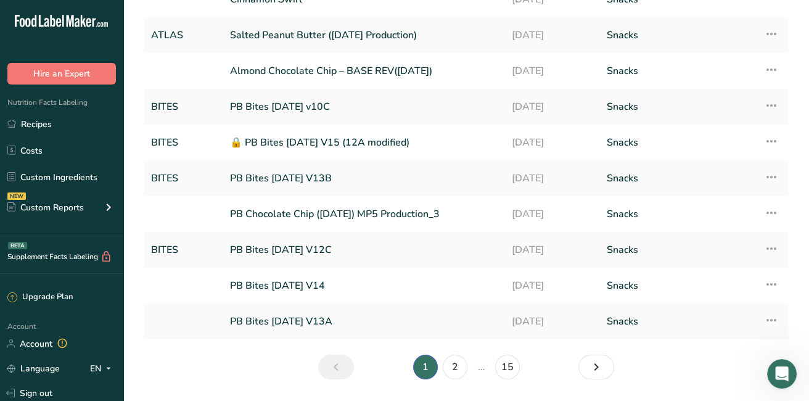
scroll to position [173, 0]
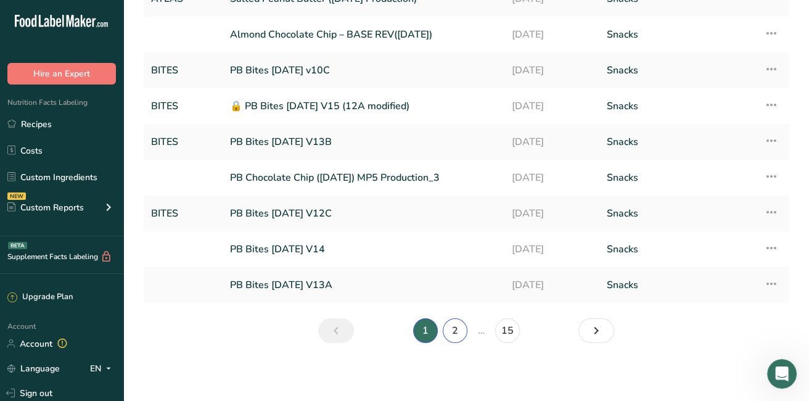
click at [455, 323] on link "2" at bounding box center [455, 330] width 25 height 25
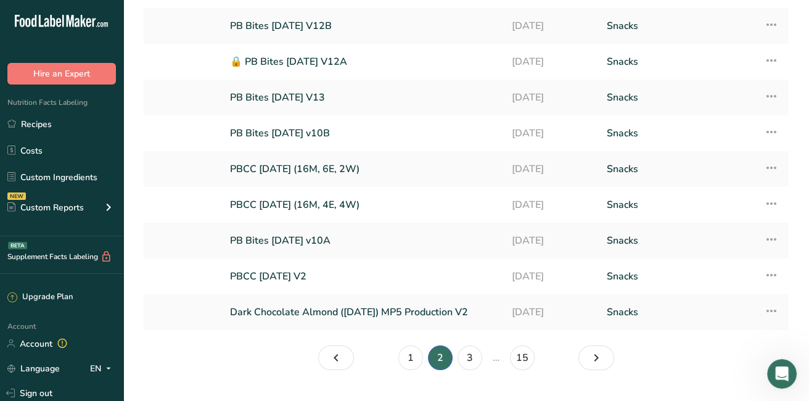
scroll to position [173, 0]
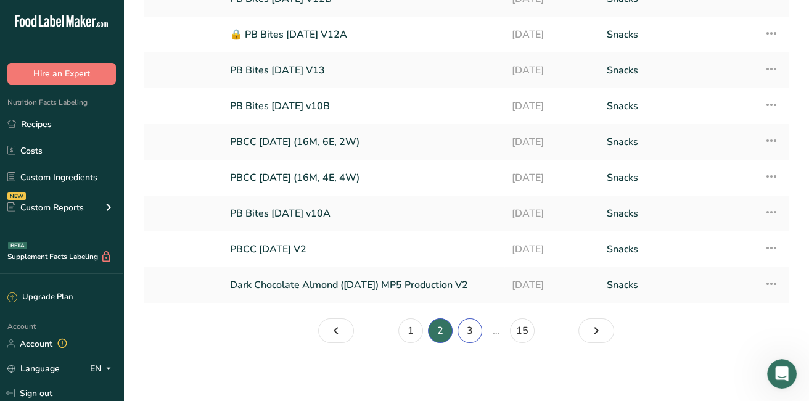
click at [467, 328] on link "3" at bounding box center [470, 330] width 25 height 25
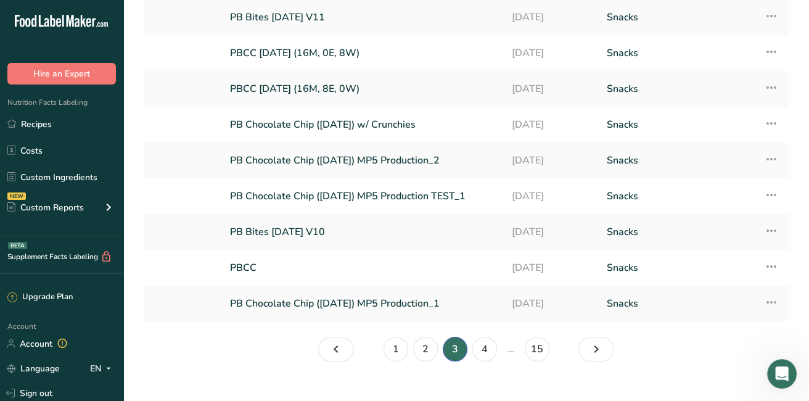
scroll to position [173, 0]
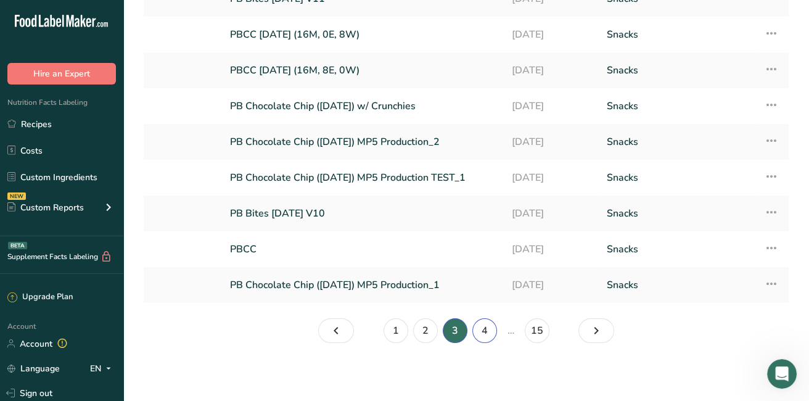
drag, startPoint x: 488, startPoint y: 330, endPoint x: 478, endPoint y: 331, distance: 9.9
click at [478, 331] on link "4" at bounding box center [484, 330] width 25 height 25
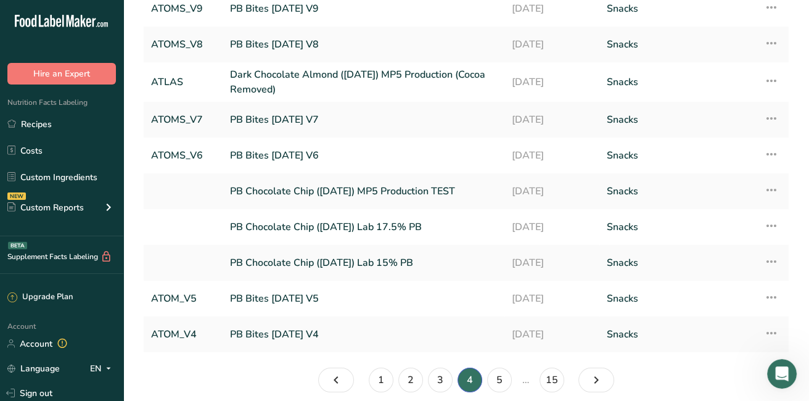
scroll to position [177, 0]
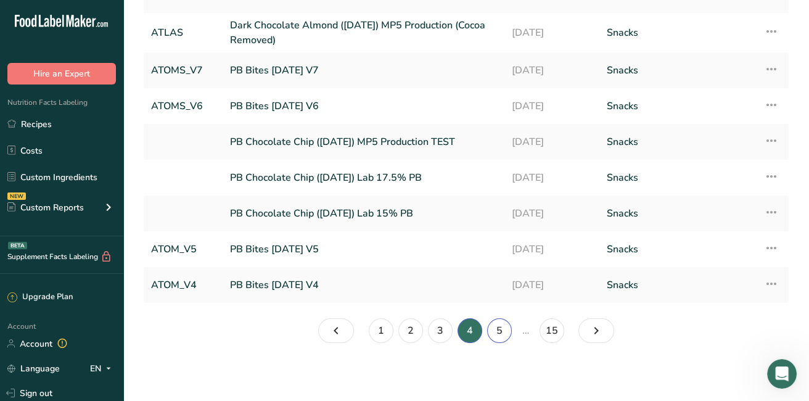
click at [506, 324] on link "5" at bounding box center [499, 330] width 25 height 25
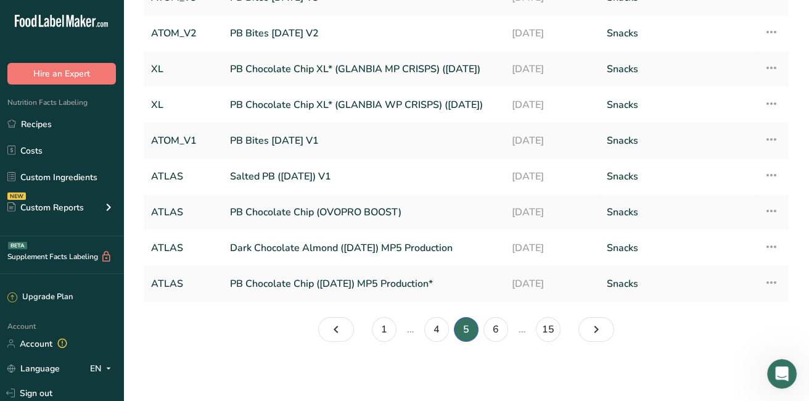
scroll to position [173, 0]
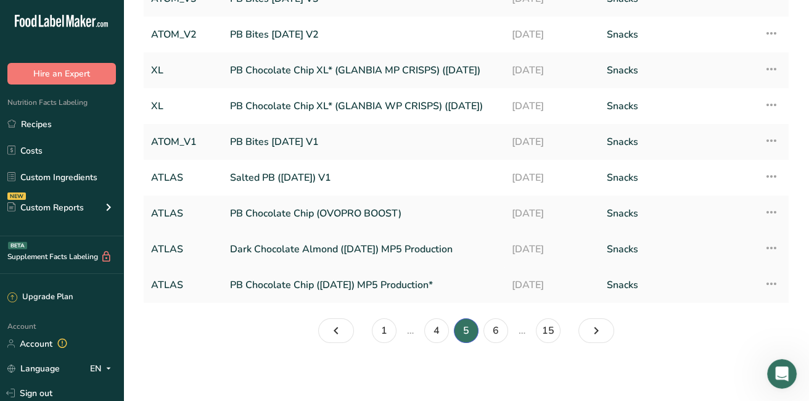
click at [396, 243] on link "Dark Chocolate Almond ([DATE]) MP5 Production" at bounding box center [363, 249] width 267 height 26
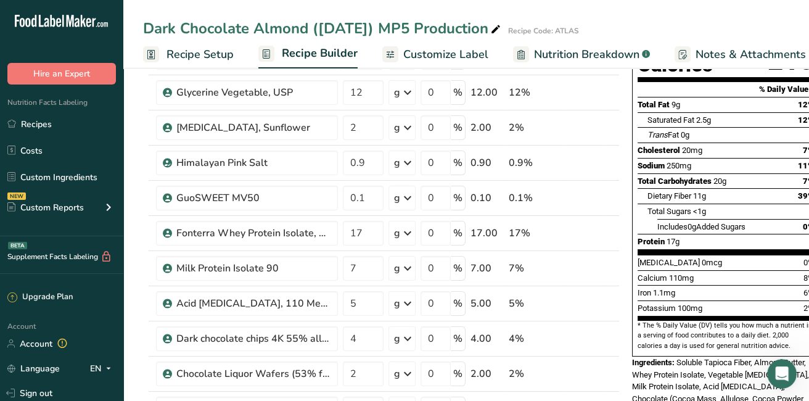
scroll to position [146, 0]
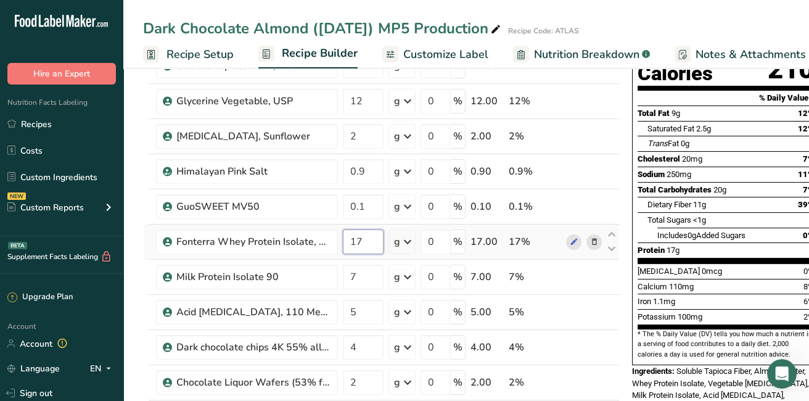
click at [366, 241] on input "17" at bounding box center [363, 241] width 41 height 25
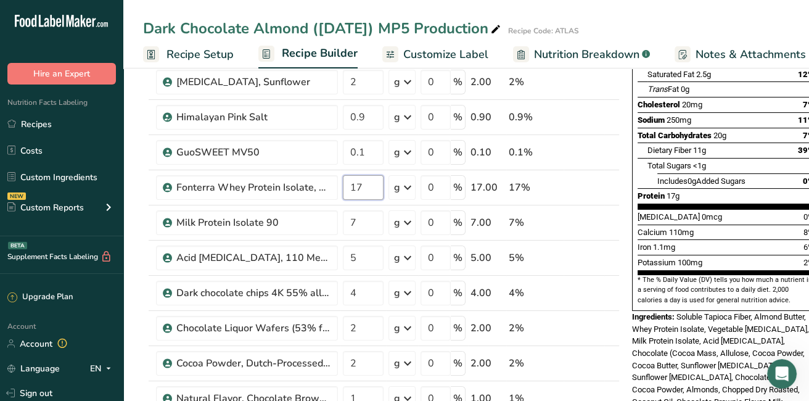
scroll to position [183, 0]
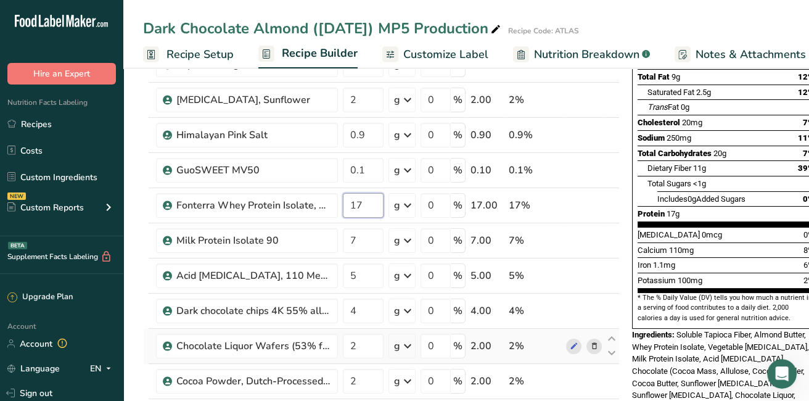
type input "17"
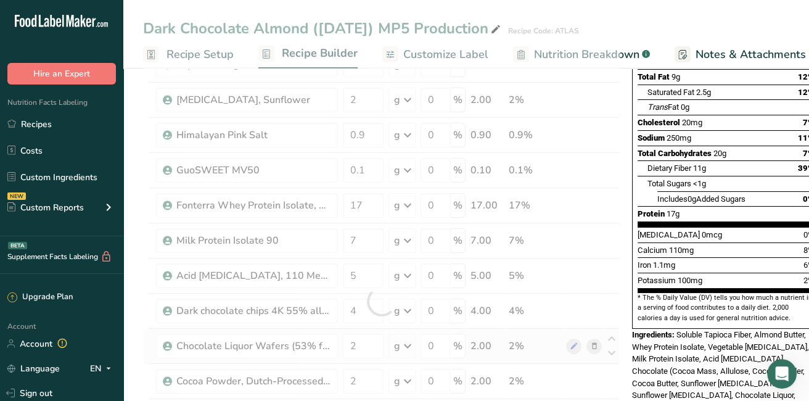
click at [587, 336] on div "Ingredient * Amount * Unit * Waste * .a-a{fill:#347362;}.b-a{fill:#fff;} Grams …" at bounding box center [381, 301] width 477 height 701
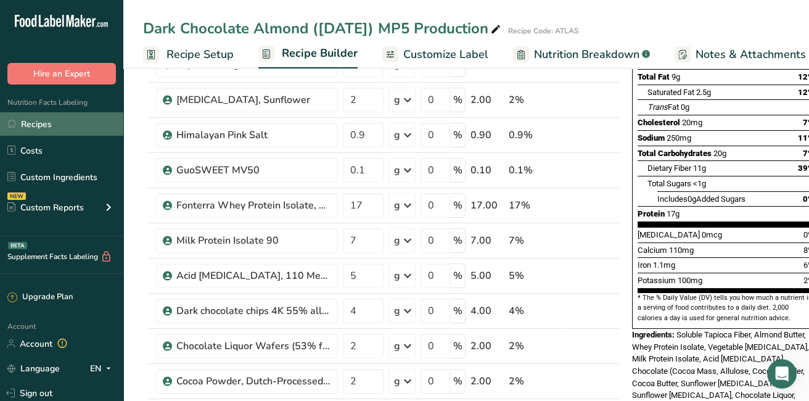
click at [43, 122] on link "Recipes" at bounding box center [61, 123] width 123 height 23
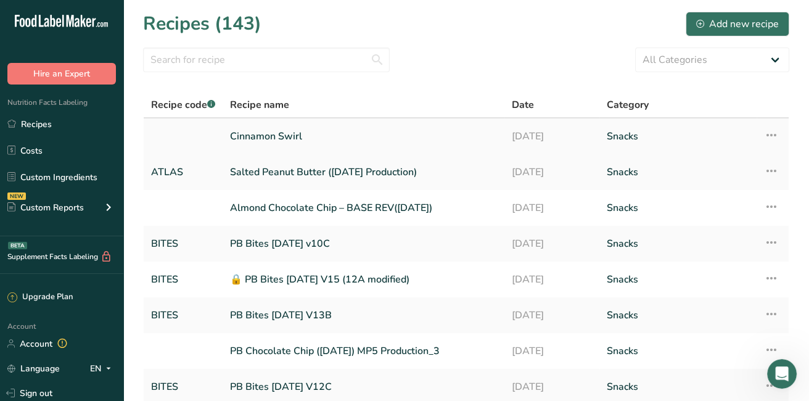
click at [243, 134] on link "Cinnamon Swirl" at bounding box center [363, 136] width 267 height 26
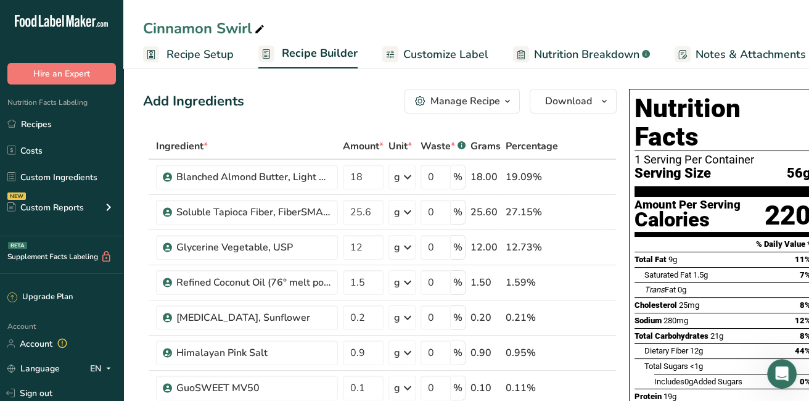
click at [477, 101] on div "Manage Recipe" at bounding box center [466, 101] width 70 height 15
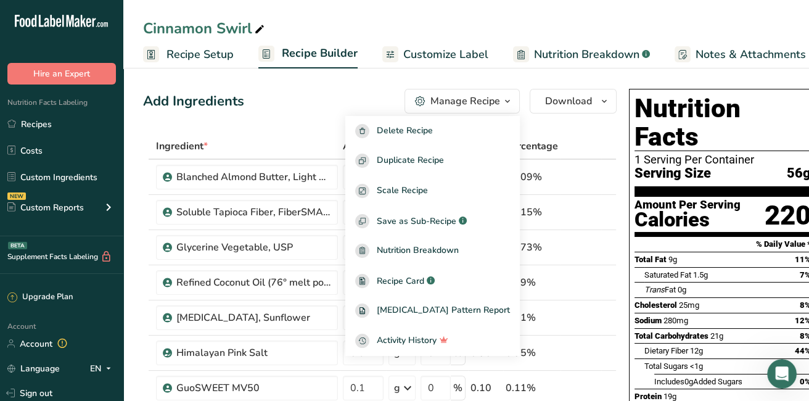
click at [205, 50] on span "Recipe Setup" at bounding box center [200, 54] width 67 height 17
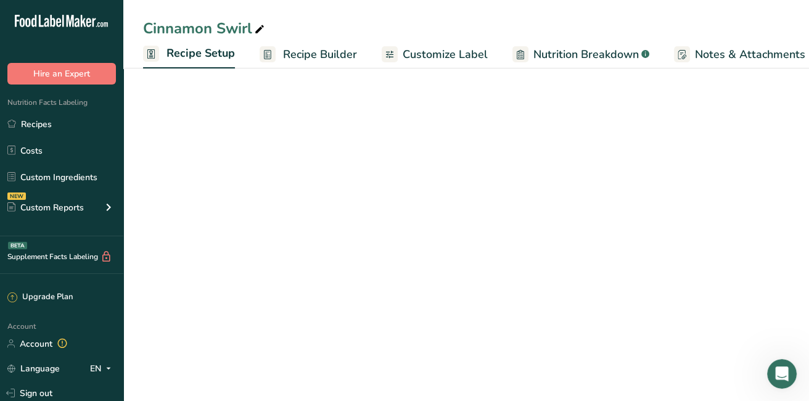
scroll to position [0, 4]
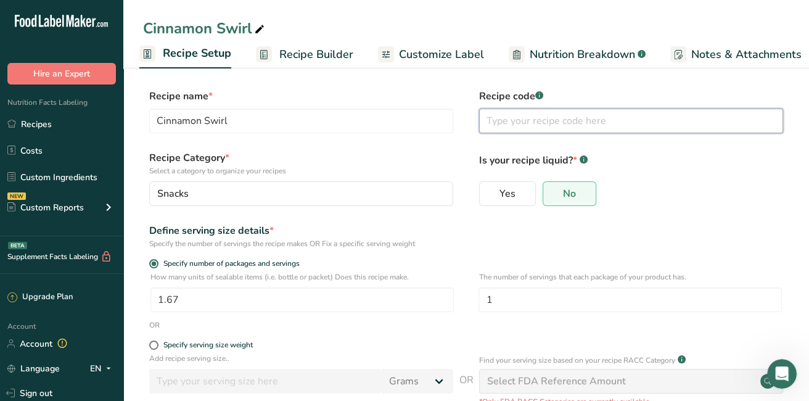
click at [504, 119] on input "text" at bounding box center [631, 121] width 304 height 25
type input "ATLAS"
click at [618, 242] on div "Define serving size details * Specify the number of servings the recipe makes O…" at bounding box center [466, 236] width 646 height 26
click at [329, 59] on span "Recipe Builder" at bounding box center [316, 54] width 74 height 17
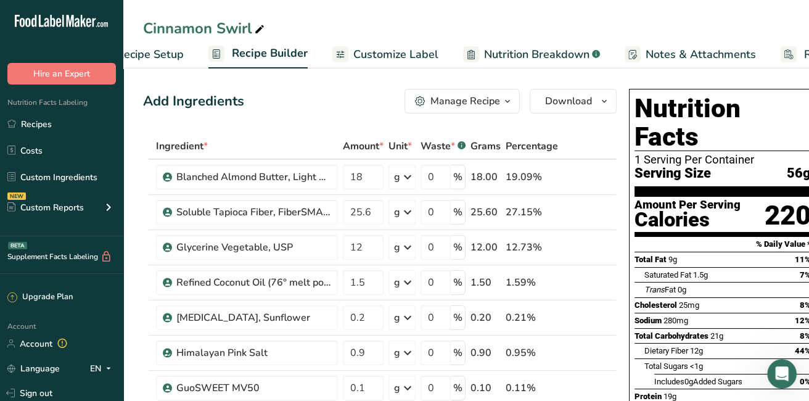
scroll to position [0, 119]
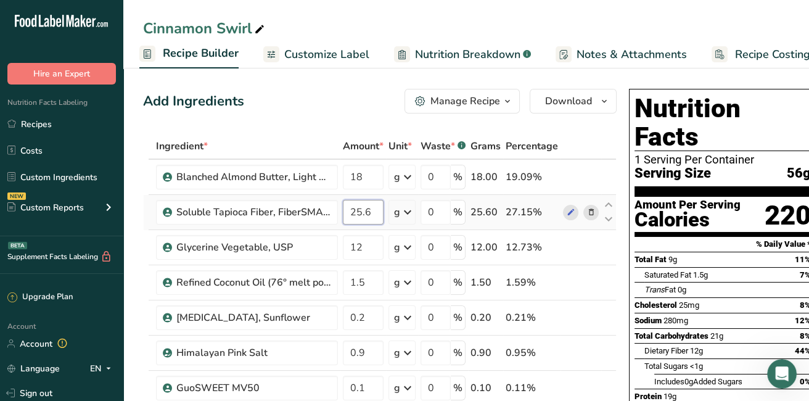
click at [375, 213] on input "25.6" at bounding box center [363, 212] width 41 height 25
type input "24"
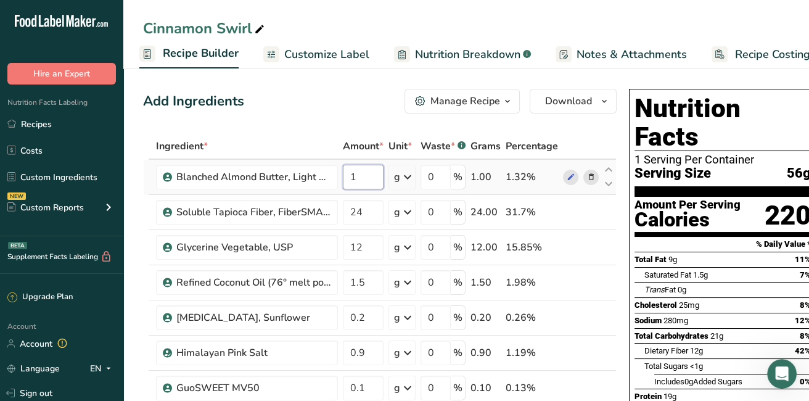
type input "18"
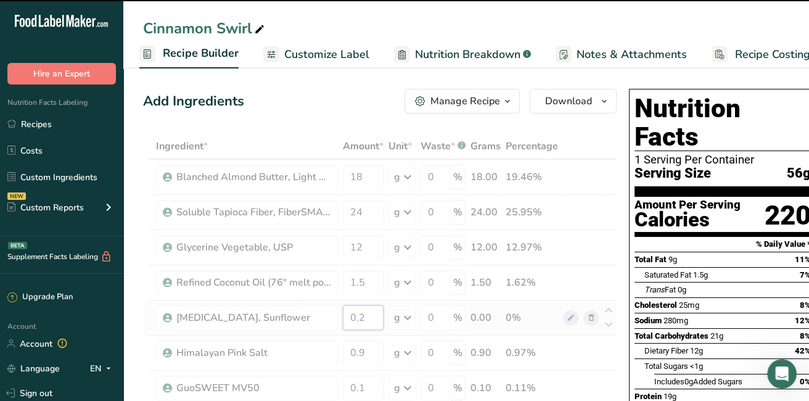
type input "0"
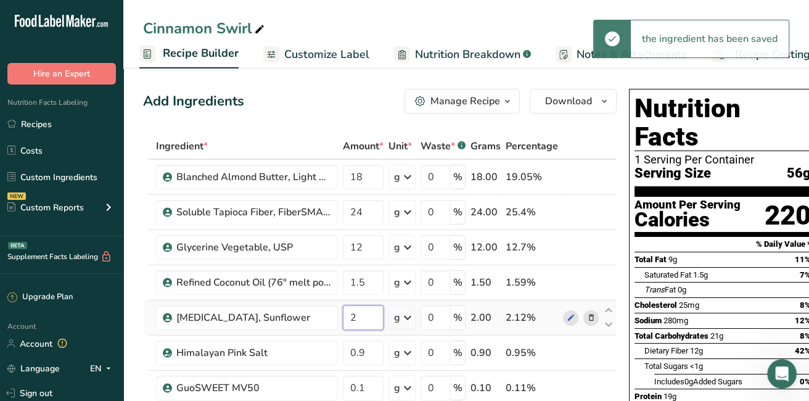
type input "2"
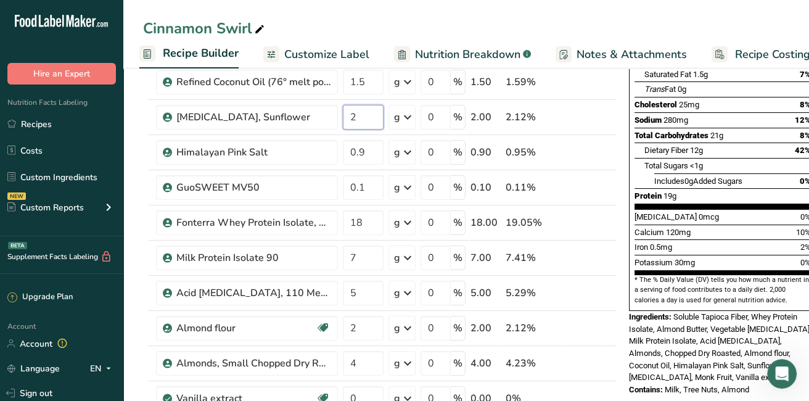
scroll to position [228, 0]
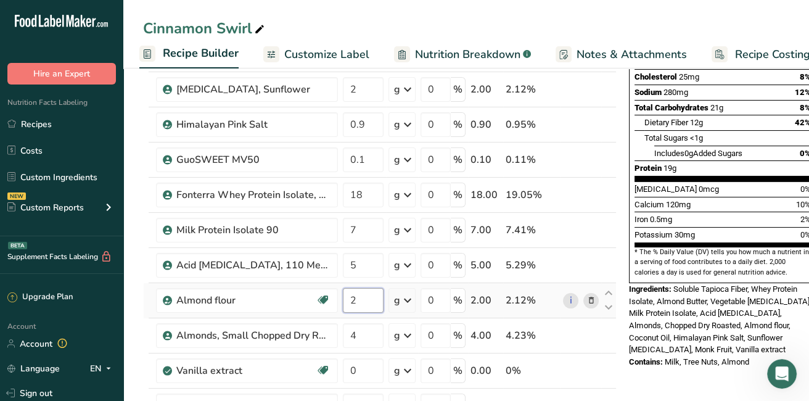
click at [369, 295] on div "Ingredient * Amount * Unit * Waste * .a-a{fill:#347362;}.b-a{fill:#fff;} Grams …" at bounding box center [380, 203] width 474 height 596
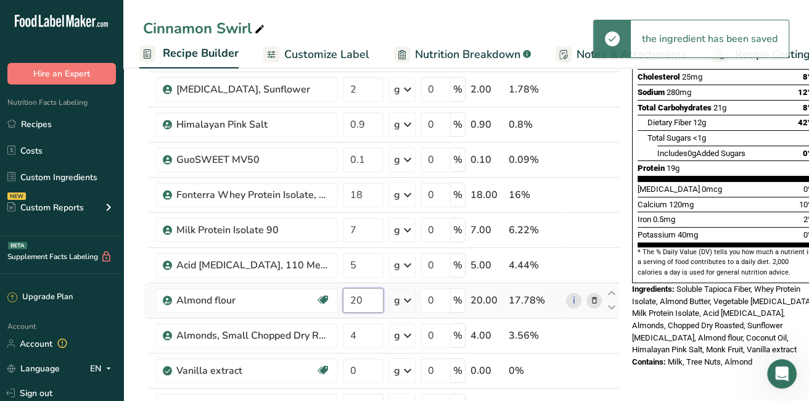
type input "2"
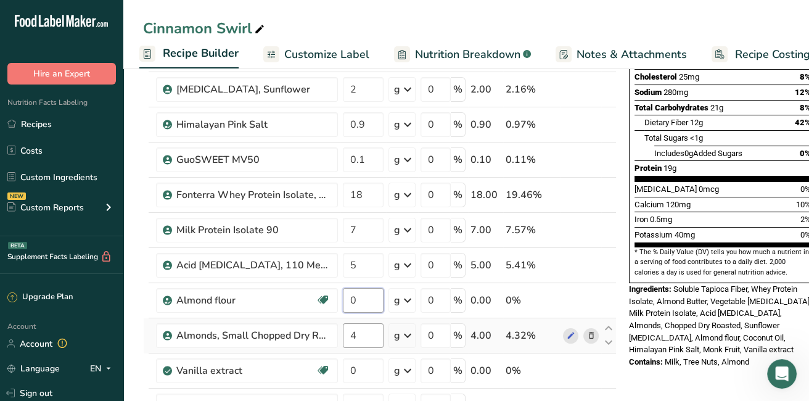
type input "0"
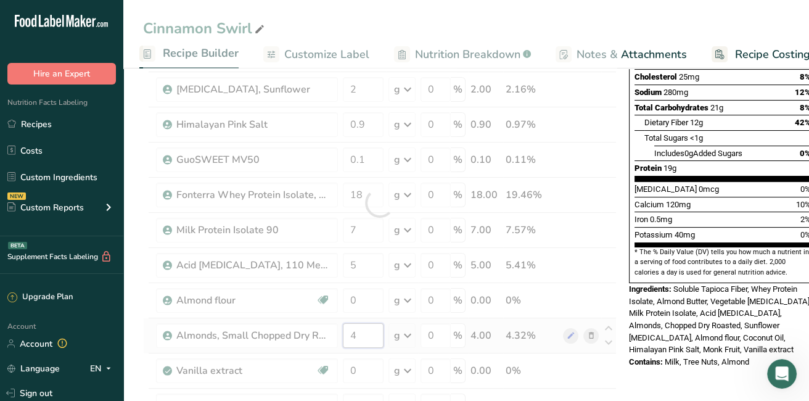
click at [364, 334] on div "Ingredient * Amount * Unit * Waste * .a-a{fill:#347362;}.b-a{fill:#fff;} Grams …" at bounding box center [380, 203] width 474 height 596
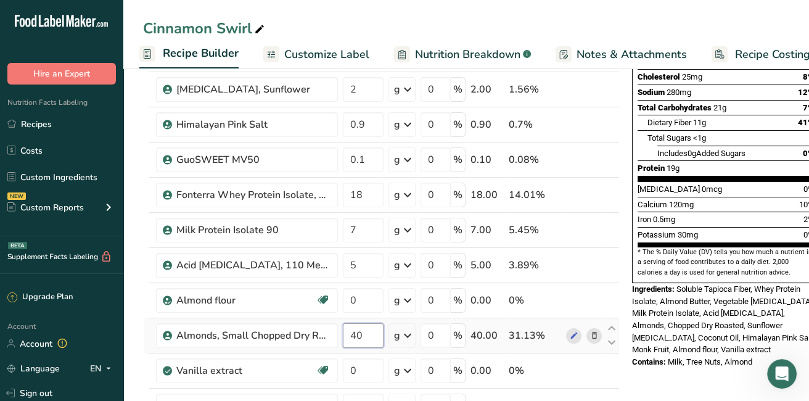
type input "4"
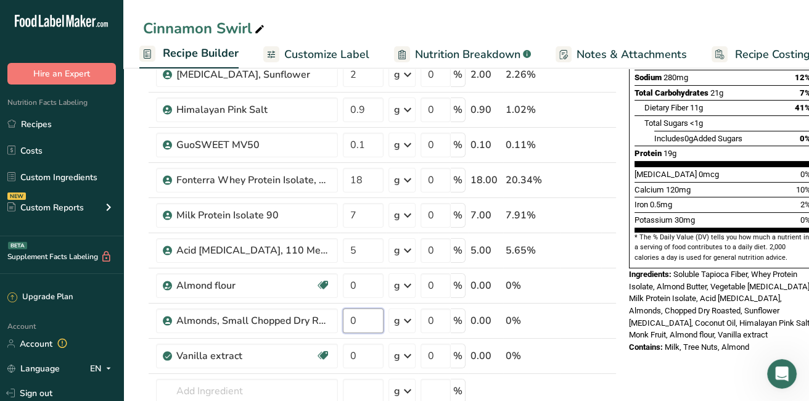
scroll to position [255, 0]
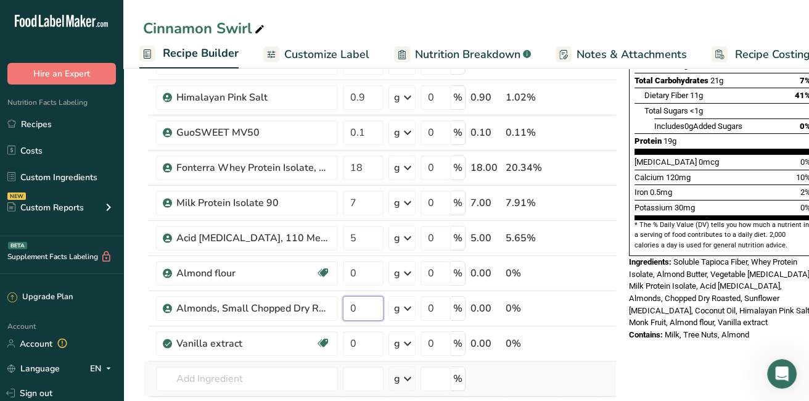
type input "0"
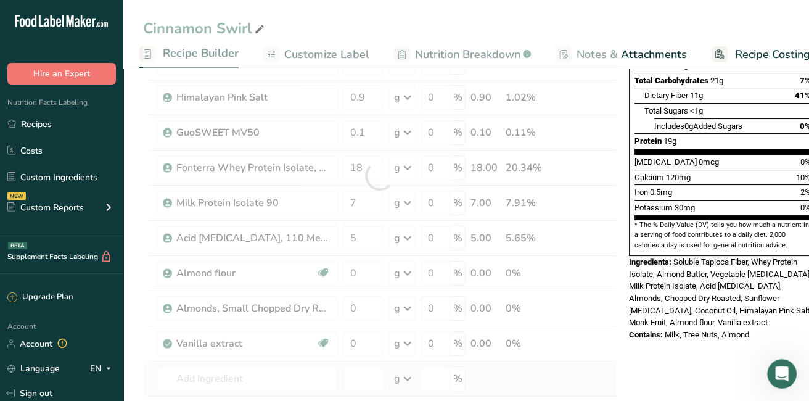
click at [586, 363] on div "Ingredient * Amount * Unit * Waste * .a-a{fill:#347362;}.b-a{fill:#fff;} Grams …" at bounding box center [380, 176] width 474 height 596
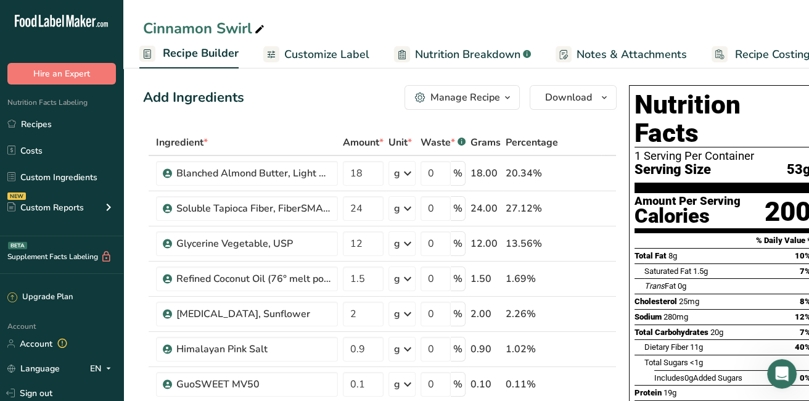
scroll to position [0, 0]
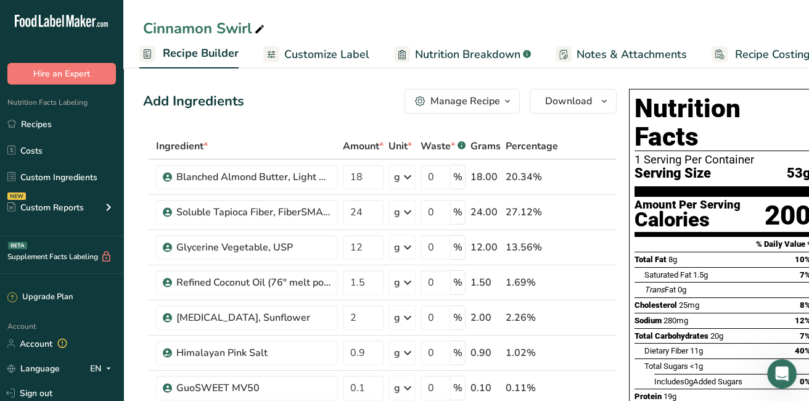
click at [199, 43] on link "Recipe Builder" at bounding box center [188, 54] width 99 height 30
click at [201, 51] on span "Recipe Builder" at bounding box center [201, 53] width 76 height 17
click at [435, 96] on div "Manage Recipe" at bounding box center [466, 101] width 70 height 15
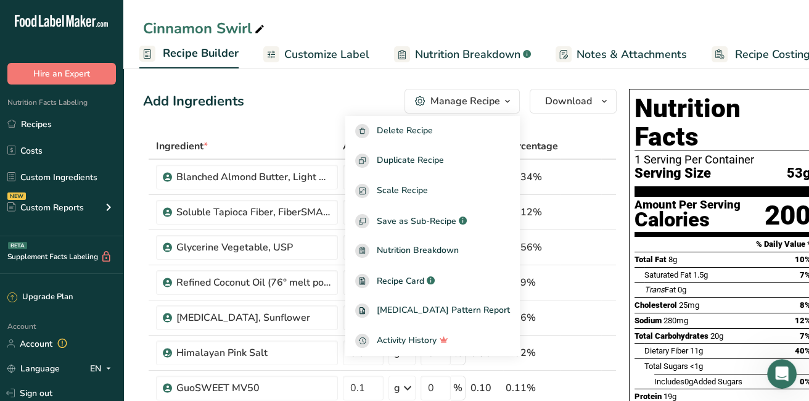
click at [176, 57] on span "Recipe Builder" at bounding box center [201, 53] width 76 height 17
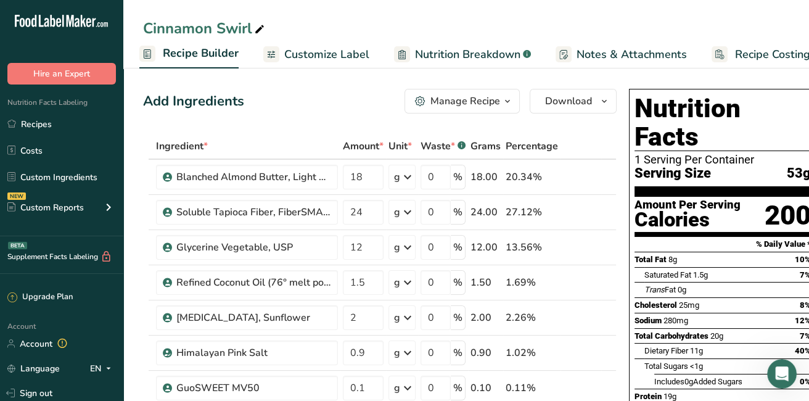
click at [176, 57] on span "Recipe Builder" at bounding box center [201, 53] width 76 height 17
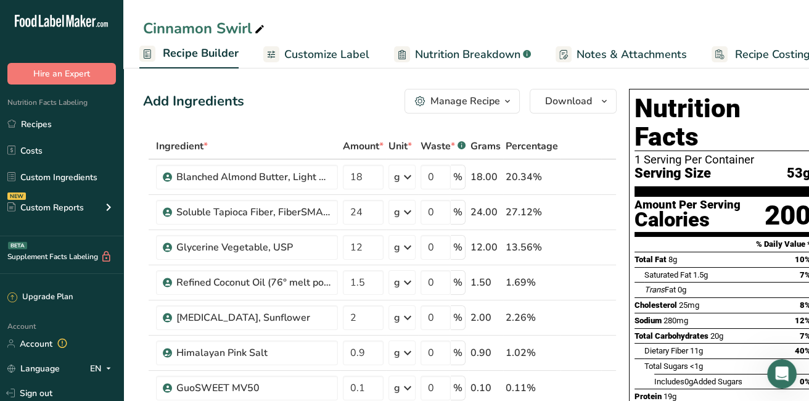
click at [176, 57] on span "Recipe Builder" at bounding box center [201, 53] width 76 height 17
click at [206, 57] on span "Recipe Builder" at bounding box center [201, 53] width 76 height 17
click at [213, 57] on span "Recipe Builder" at bounding box center [201, 53] width 76 height 17
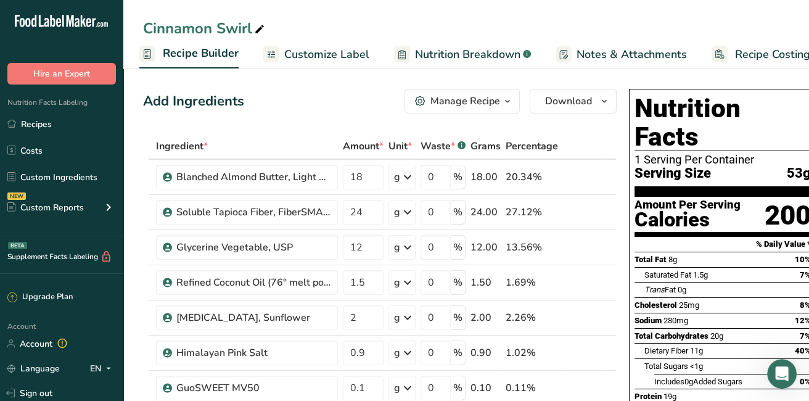
click at [263, 27] on icon at bounding box center [259, 29] width 11 height 17
click at [223, 57] on span "Recipe Builder" at bounding box center [201, 53] width 76 height 17
click at [503, 101] on icon "button" at bounding box center [508, 101] width 10 height 15
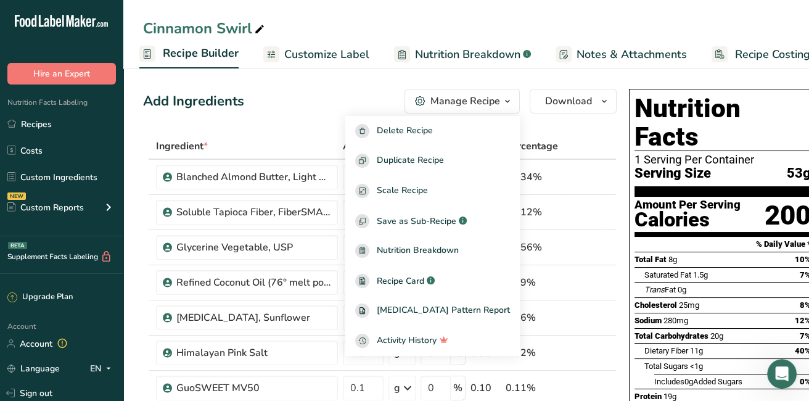
click at [274, 110] on div "Add Ingredients Manage Recipe Delete Recipe Duplicate Recipe Scale Recipe Save …" at bounding box center [380, 101] width 474 height 25
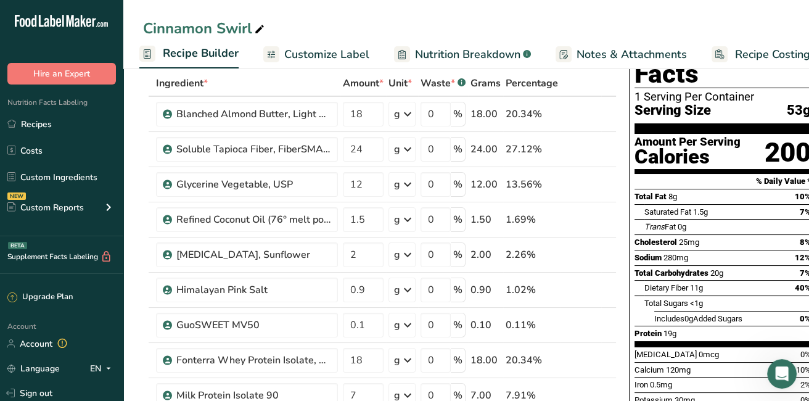
scroll to position [36, 0]
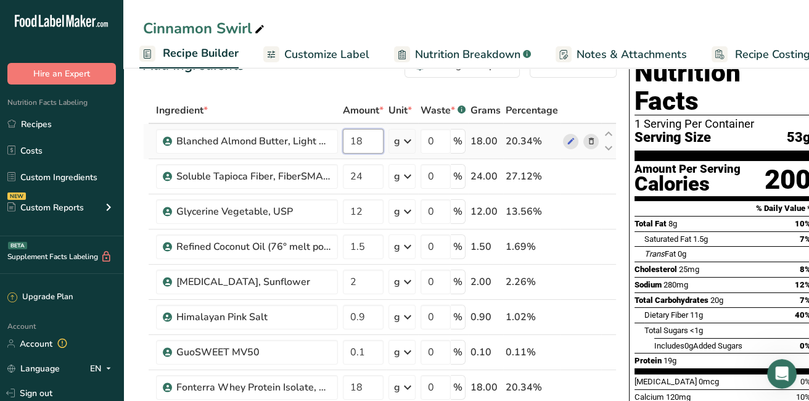
click at [369, 140] on input "18" at bounding box center [363, 141] width 41 height 25
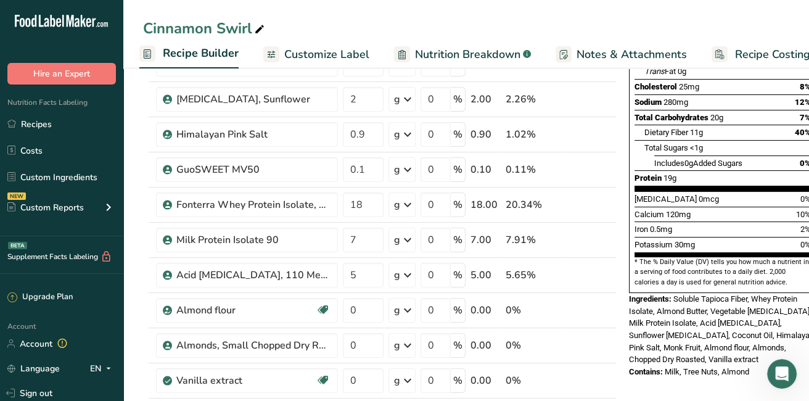
scroll to position [246, 0]
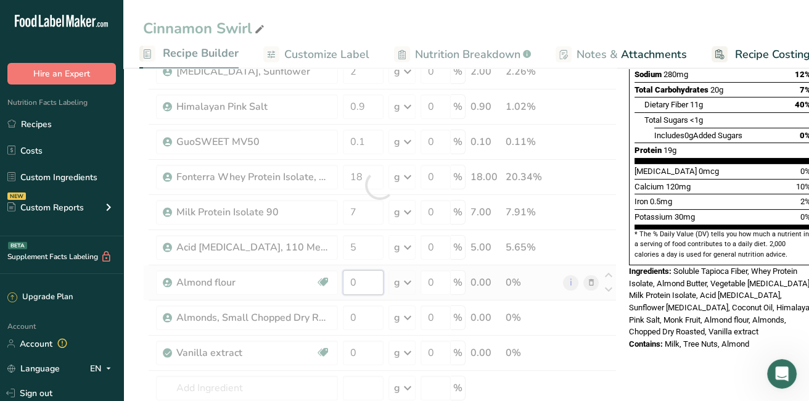
click at [358, 271] on div "Ingredient * Amount * Unit * Waste * .a-a{fill:#347362;}.b-a{fill:#fff;} Grams …" at bounding box center [380, 185] width 474 height 596
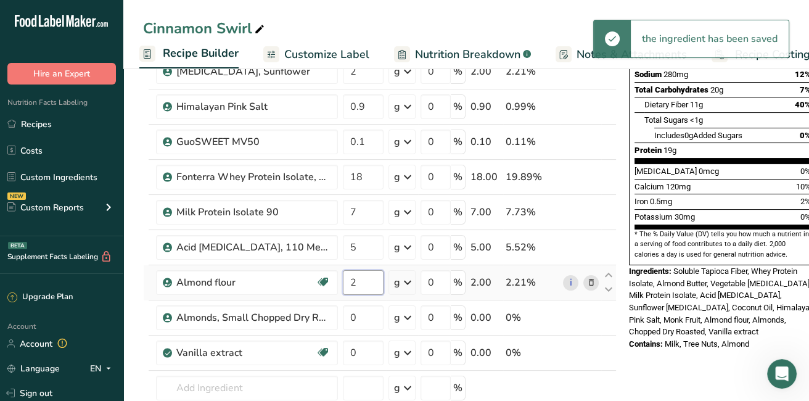
type input "2"
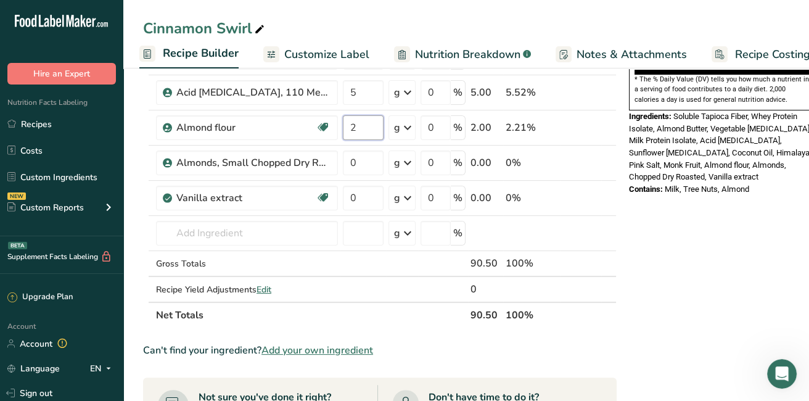
scroll to position [419, 0]
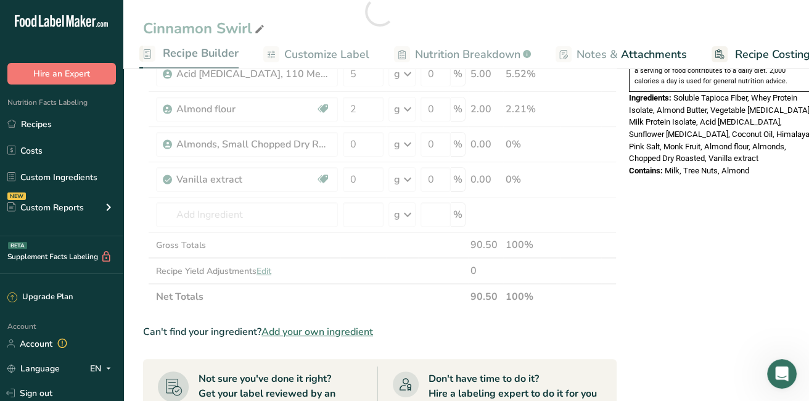
click at [315, 49] on div "Cinnamon Swirl Recipe Setup Recipe Builder Customize Label Nutrition Breakdown …" at bounding box center [466, 227] width 686 height 1165
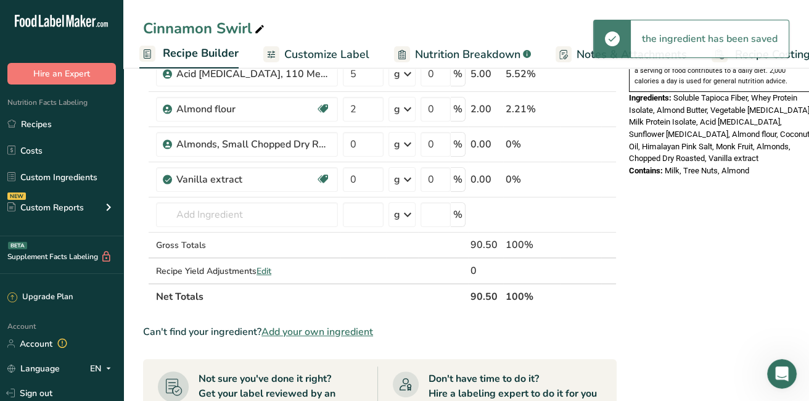
click at [326, 59] on span "Customize Label" at bounding box center [326, 54] width 85 height 17
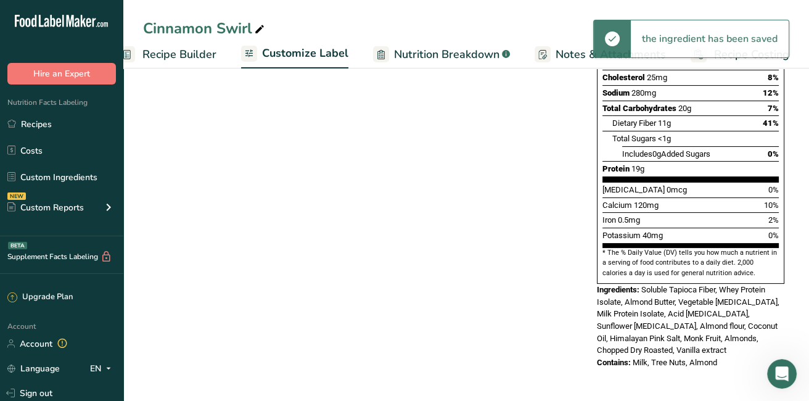
scroll to position [273, 0]
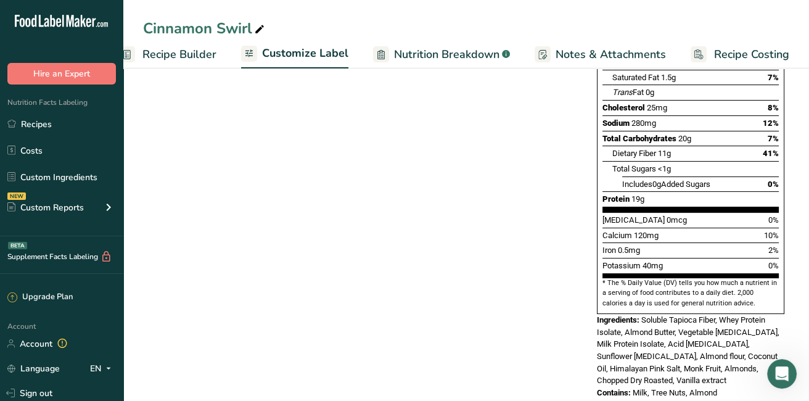
click at [443, 48] on span "Nutrition Breakdown" at bounding box center [446, 54] width 105 height 17
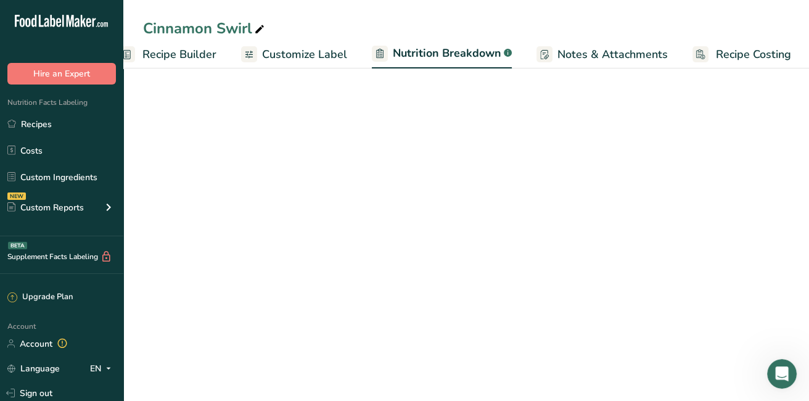
scroll to position [0, 141]
select select "Calories"
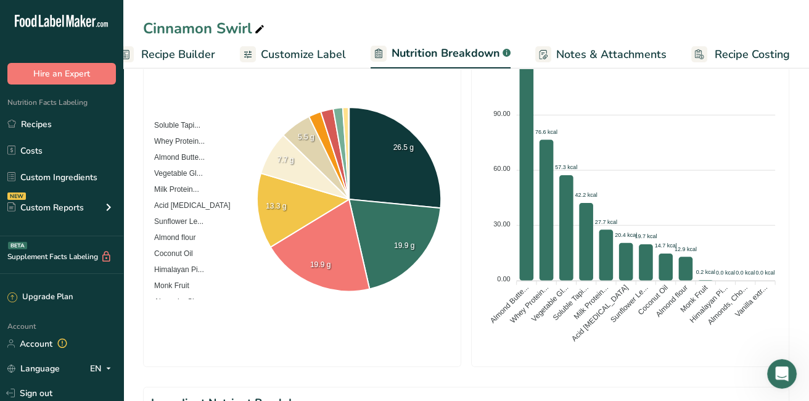
click at [180, 52] on span "Recipe Builder" at bounding box center [178, 54] width 74 height 17
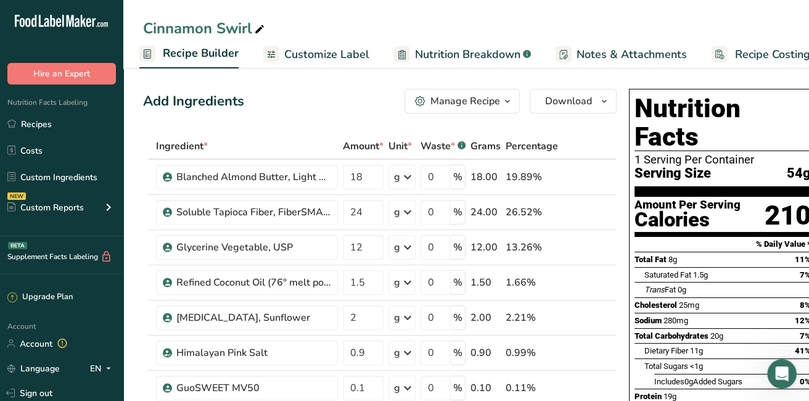
click at [509, 94] on icon "button" at bounding box center [508, 101] width 10 height 15
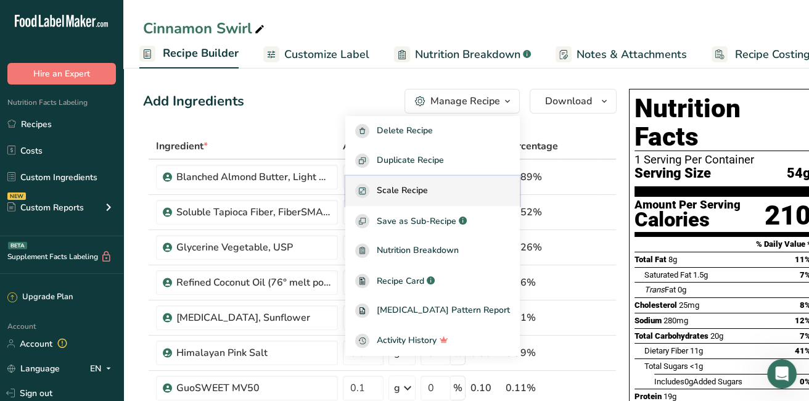
click at [416, 202] on button "Scale Recipe" at bounding box center [432, 191] width 175 height 30
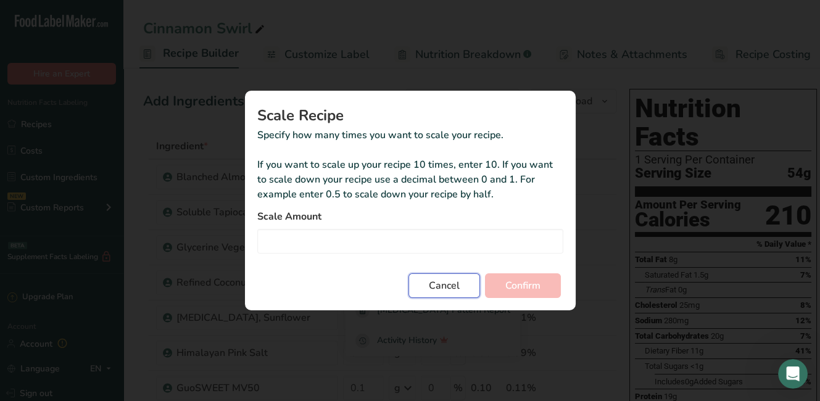
click at [421, 294] on button "Cancel" at bounding box center [444, 285] width 72 height 25
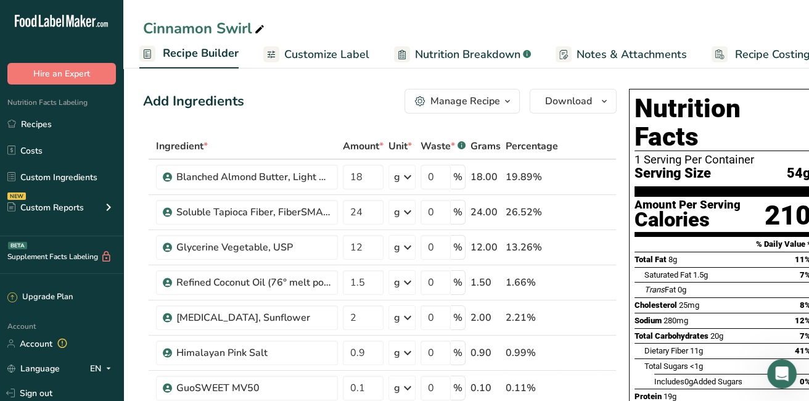
click at [500, 96] on span "button" at bounding box center [507, 101] width 15 height 15
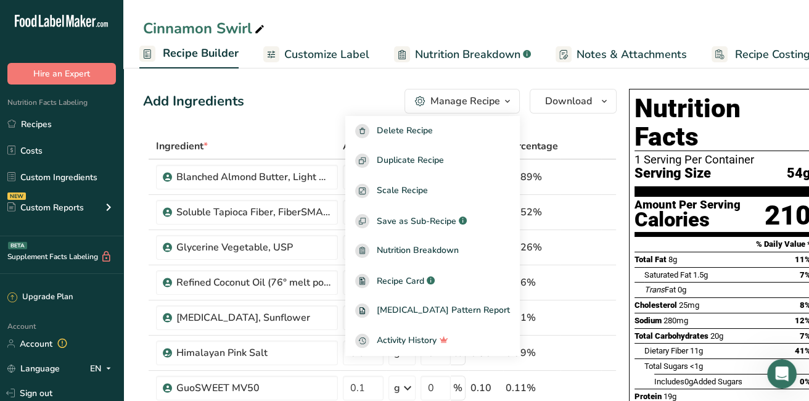
click at [313, 107] on div "Add Ingredients Manage Recipe Delete Recipe Duplicate Recipe Scale Recipe Save …" at bounding box center [380, 101] width 474 height 25
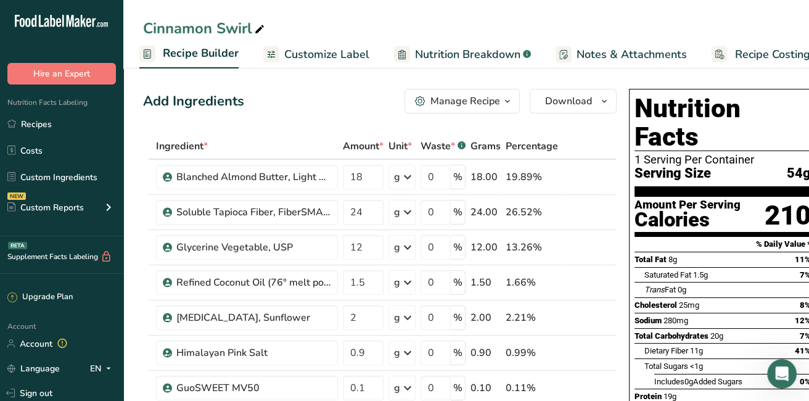
click at [305, 49] on span "Customize Label" at bounding box center [326, 54] width 85 height 17
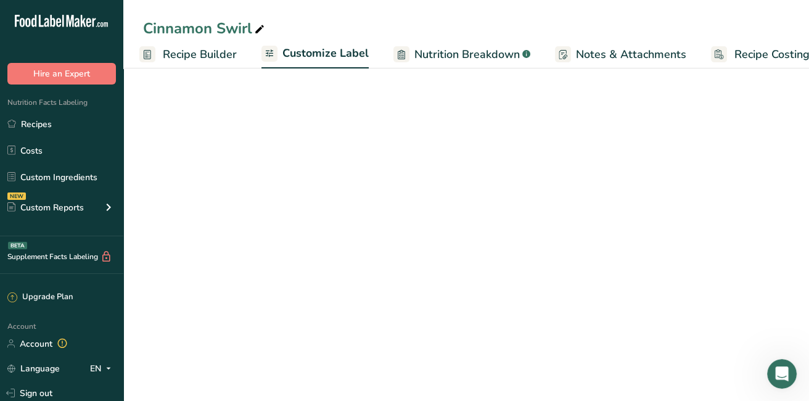
scroll to position [0, 139]
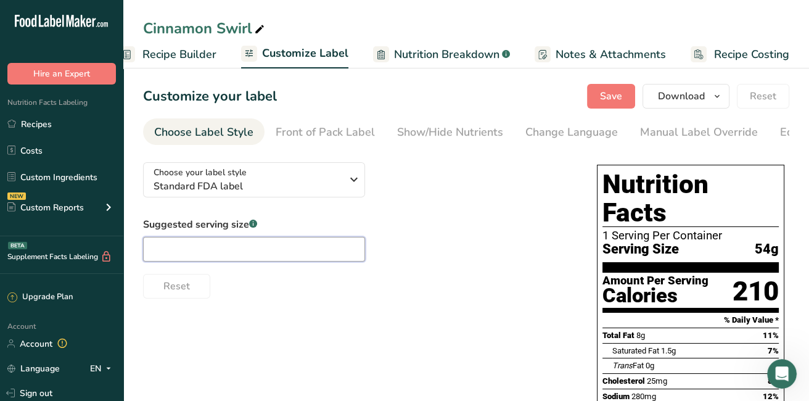
click at [237, 257] on input "text" at bounding box center [254, 249] width 222 height 25
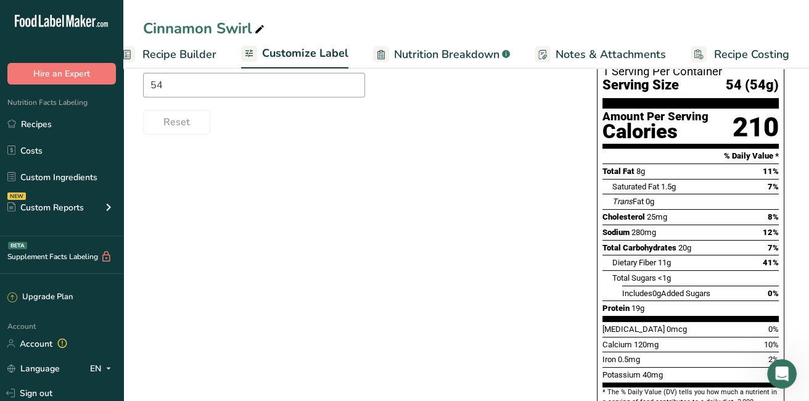
scroll to position [192, 0]
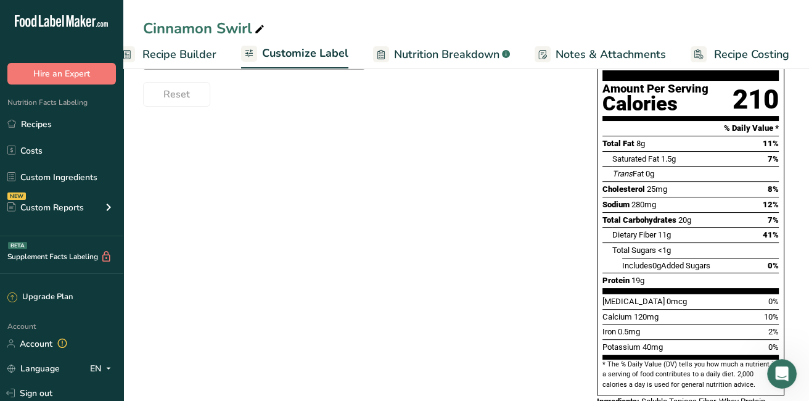
click at [449, 293] on div "Choose your label style Standard FDA label USA (FDA) Standard FDA label Tabular…" at bounding box center [466, 227] width 646 height 532
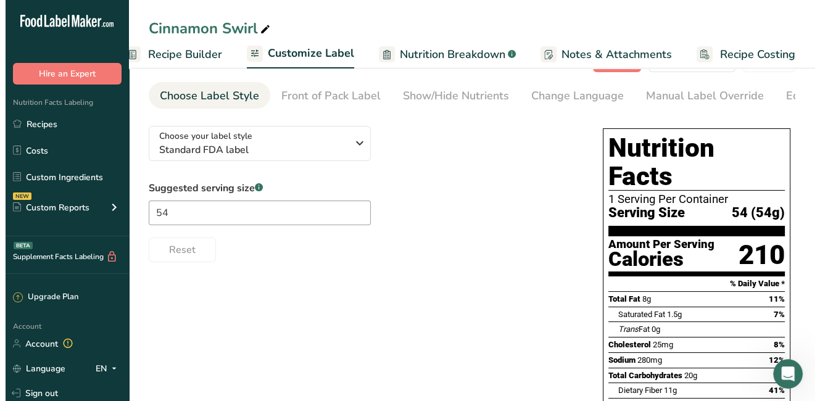
scroll to position [0, 0]
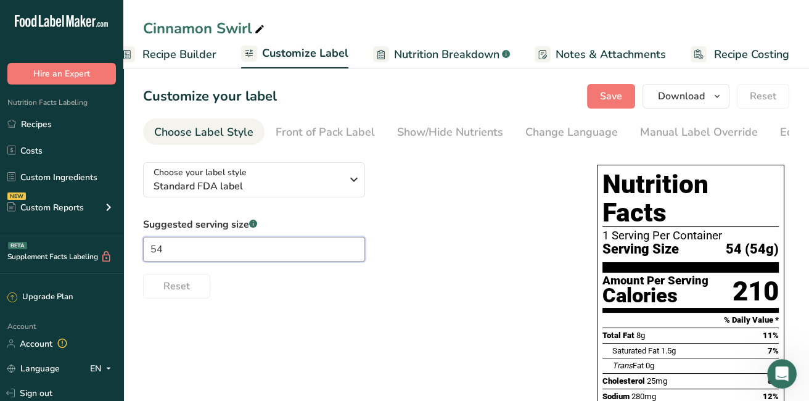
click at [173, 249] on input "54" at bounding box center [254, 249] width 222 height 25
type input "5"
click at [271, 251] on input "60" at bounding box center [254, 249] width 222 height 25
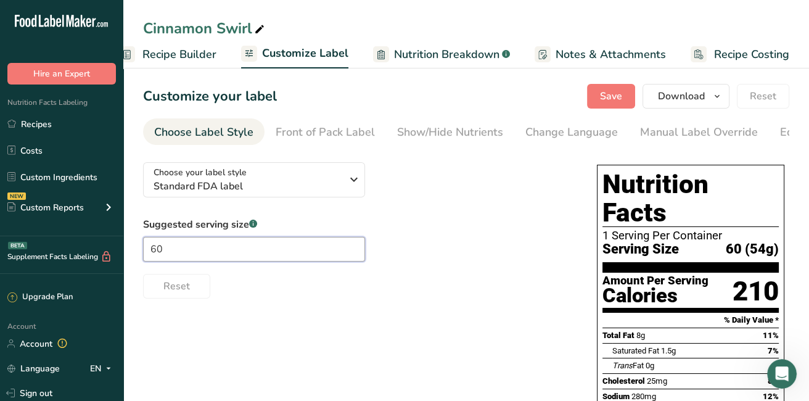
type input "6"
drag, startPoint x: 319, startPoint y: 136, endPoint x: 194, endPoint y: 252, distance: 170.7
click at [194, 252] on input "text" at bounding box center [254, 249] width 222 height 25
click at [169, 131] on div "Choose Label Style" at bounding box center [203, 132] width 99 height 17
click at [229, 266] on div "Suggested serving size .a-a{fill:#347362;}.b-a{fill:#fff;} Reset" at bounding box center [357, 257] width 429 height 81
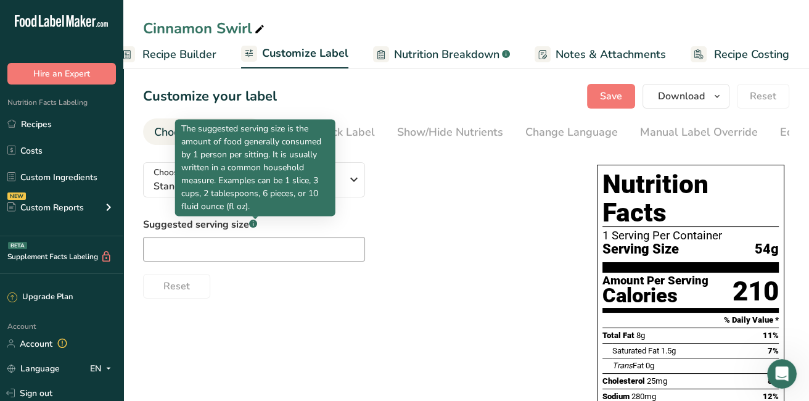
click at [254, 227] on rect at bounding box center [253, 224] width 8 height 8
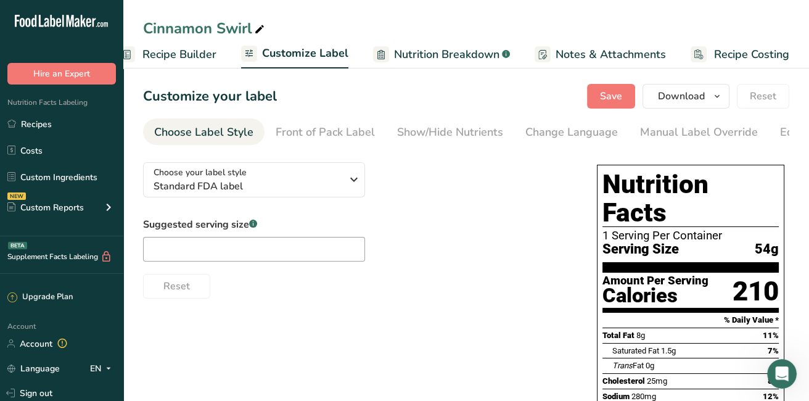
click at [254, 227] on rect at bounding box center [253, 224] width 8 height 8
click at [231, 252] on input "text" at bounding box center [254, 249] width 222 height 25
type input "1"
click at [173, 48] on span "Recipe Builder" at bounding box center [179, 54] width 74 height 17
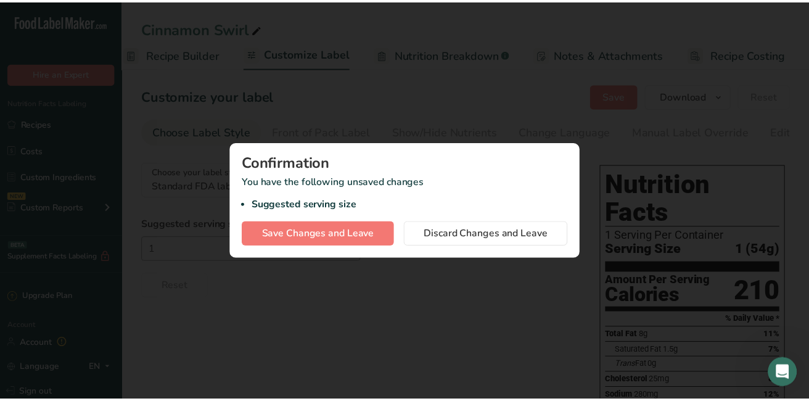
scroll to position [0, 119]
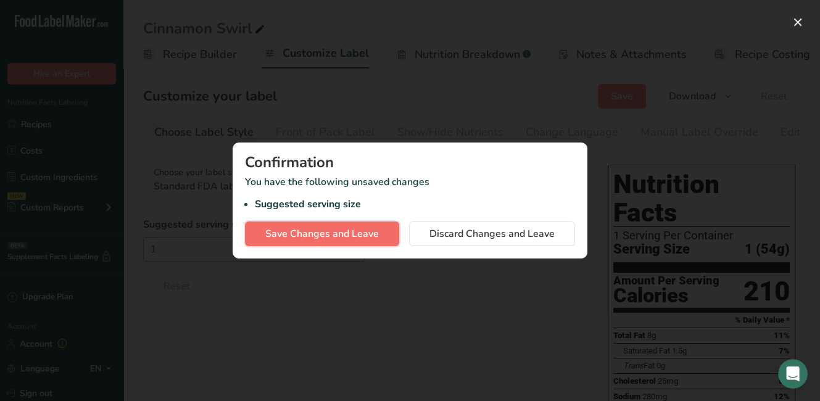
click at [317, 225] on button "Save Changes and Leave" at bounding box center [322, 233] width 154 height 25
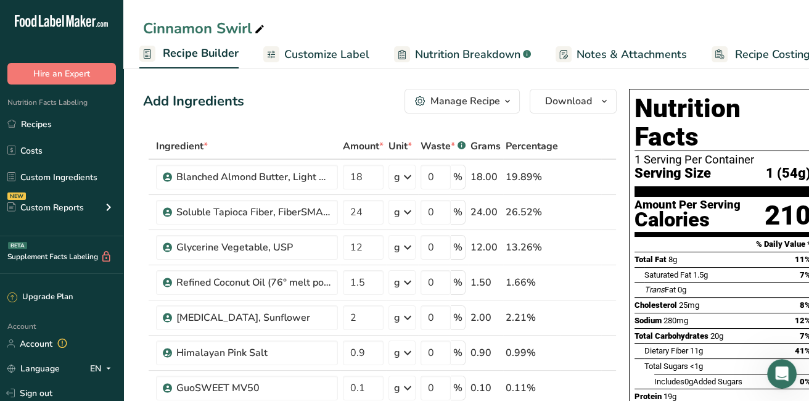
click at [503, 101] on icon "button" at bounding box center [508, 101] width 10 height 15
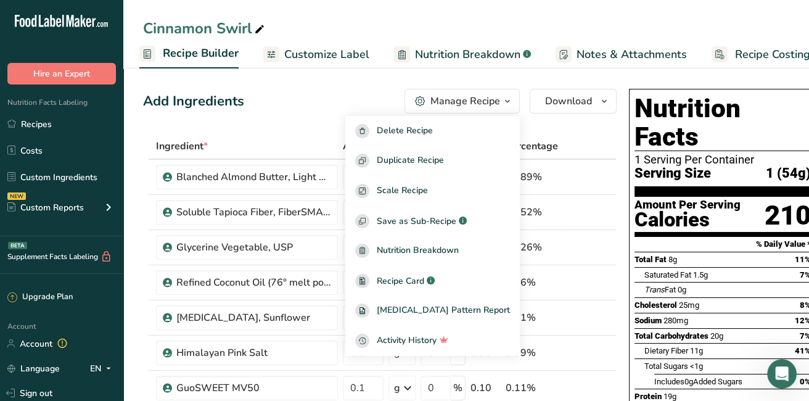
click at [268, 91] on div "Add Ingredients Manage Recipe Delete Recipe Duplicate Recipe Scale Recipe Save …" at bounding box center [380, 101] width 474 height 25
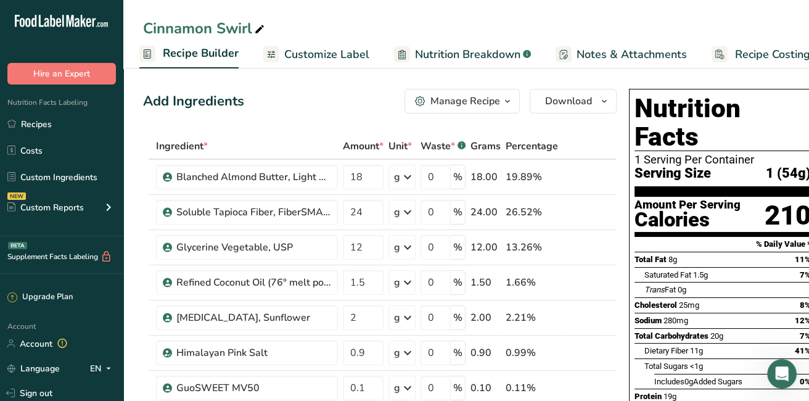
click at [166, 44] on link "Recipe Builder" at bounding box center [188, 54] width 99 height 30
click at [35, 126] on link "Recipes" at bounding box center [61, 123] width 123 height 23
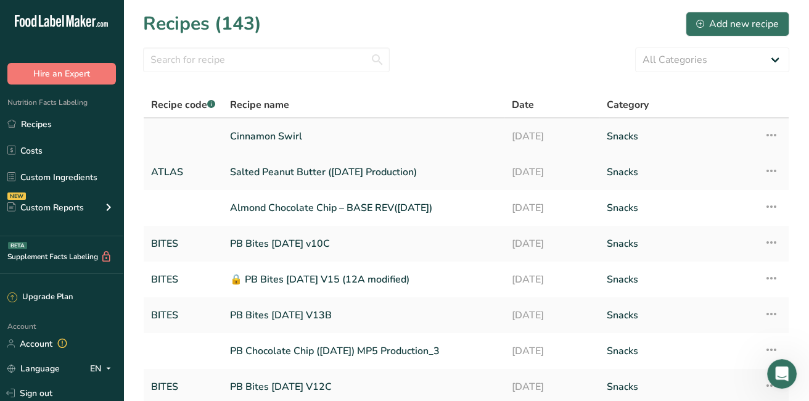
click at [275, 136] on link "Cinnamon Swirl" at bounding box center [363, 136] width 267 height 26
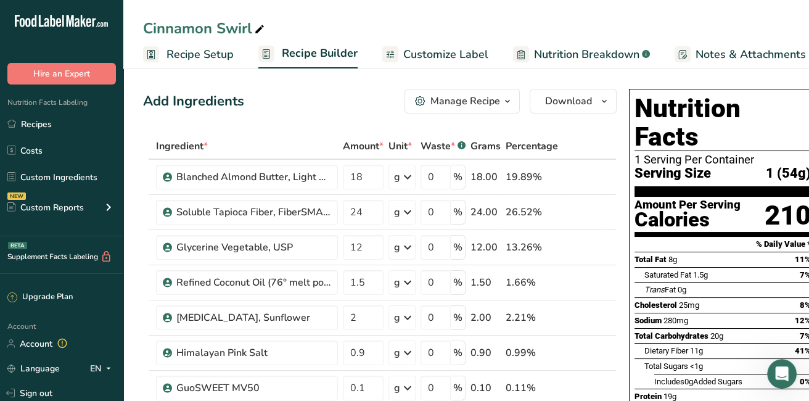
click at [196, 50] on span "Recipe Setup" at bounding box center [200, 54] width 67 height 17
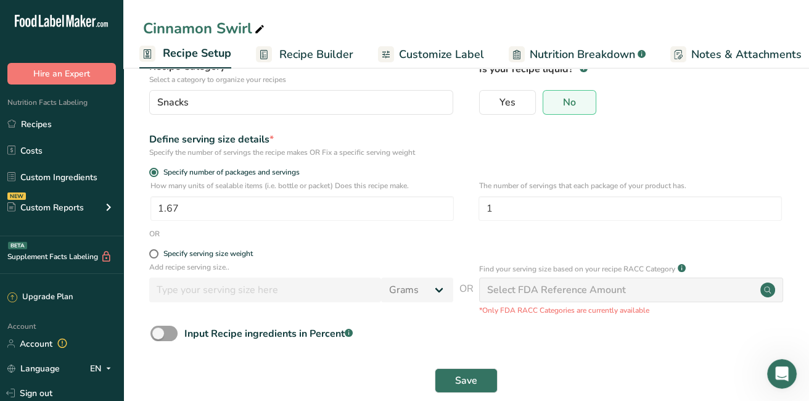
scroll to position [110, 0]
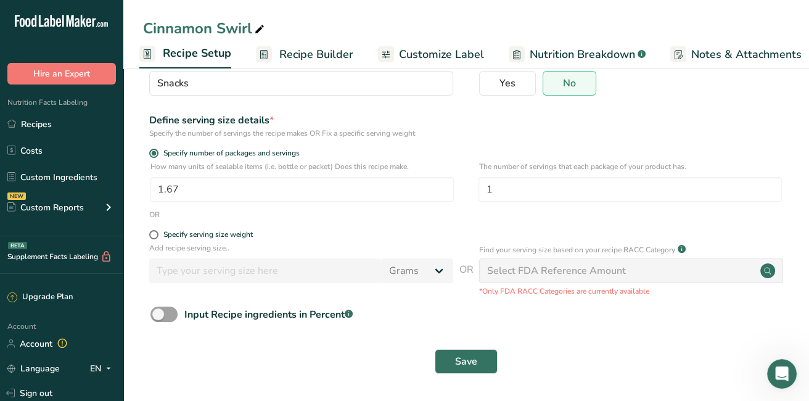
click at [154, 228] on form "Recipe name * Cinnamon Swirl Recipe code .a-a{fill:#347362;}.b-a{fill:#fff;} Re…" at bounding box center [466, 179] width 646 height 403
click at [157, 236] on span at bounding box center [153, 234] width 9 height 9
click at [157, 236] on input "Specify serving size weight" at bounding box center [153, 235] width 8 height 8
radio input "true"
radio input "false"
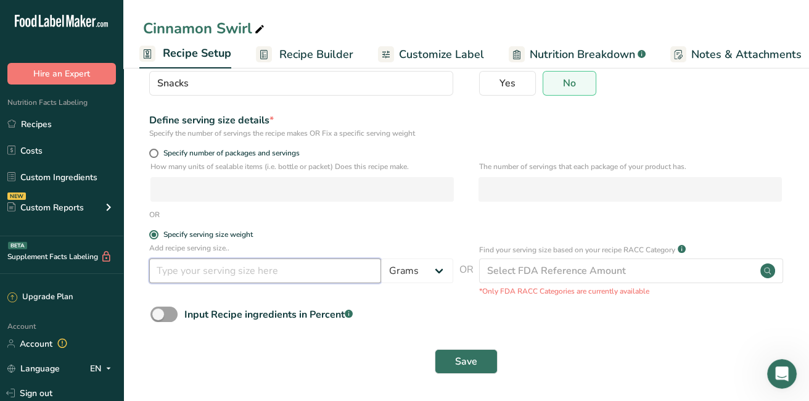
click at [194, 280] on input "number" at bounding box center [265, 270] width 232 height 25
type input "60"
click at [482, 368] on button "Save" at bounding box center [466, 361] width 63 height 25
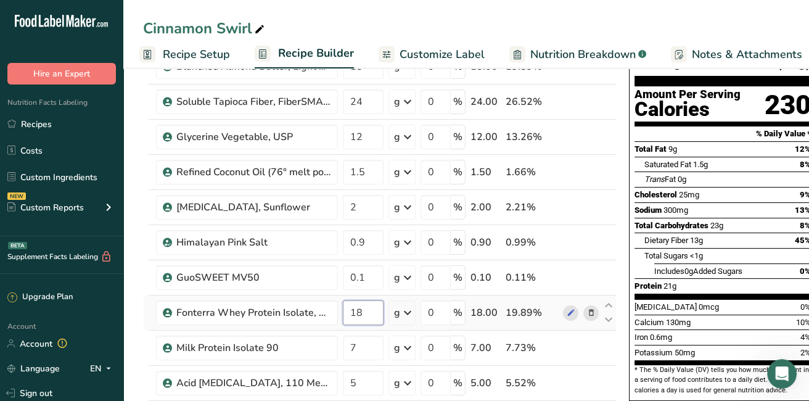
click at [363, 306] on input "18" at bounding box center [363, 312] width 41 height 25
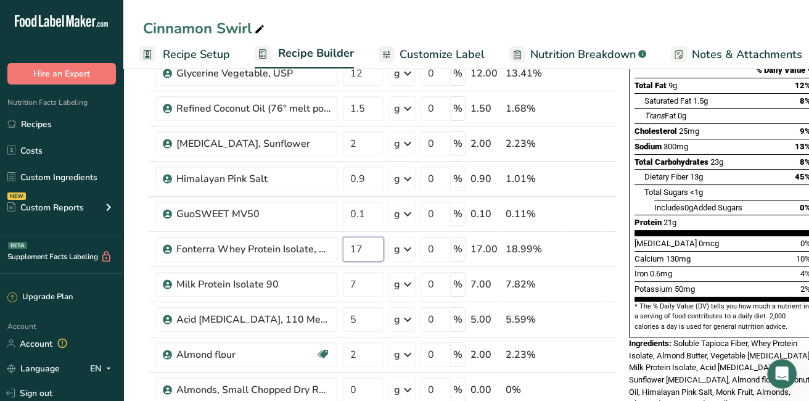
scroll to position [147, 0]
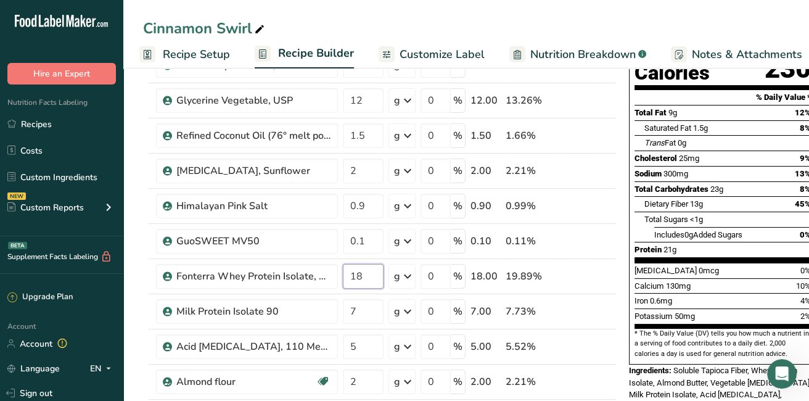
type input "18"
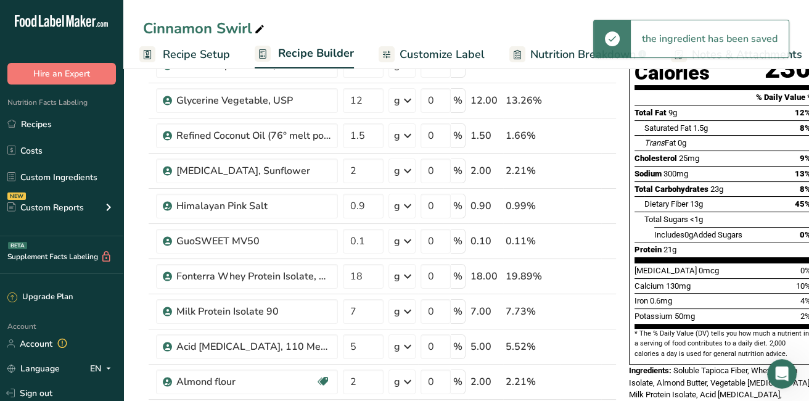
click at [185, 52] on span "Recipe Setup" at bounding box center [196, 54] width 67 height 17
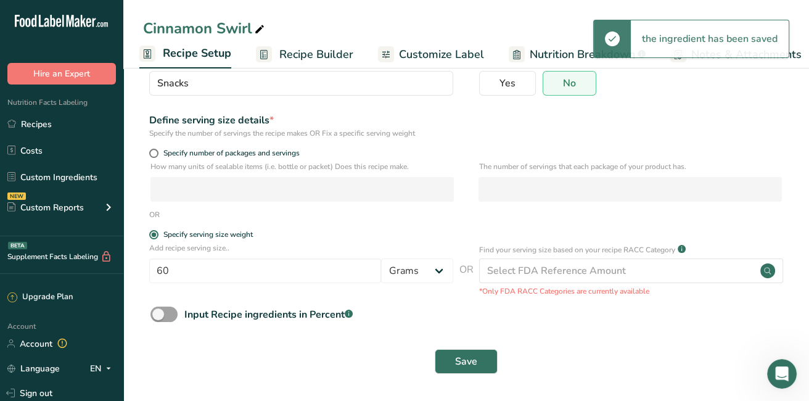
scroll to position [110, 0]
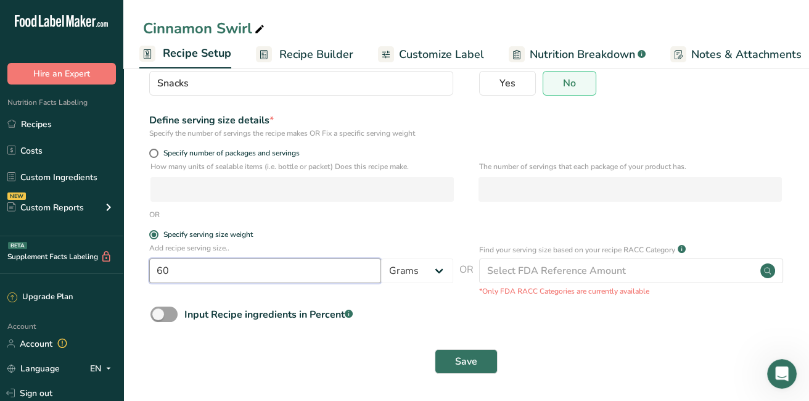
click at [210, 266] on input "60" at bounding box center [265, 270] width 232 height 25
type input "6"
type input "58"
click at [470, 366] on span "Save" at bounding box center [466, 361] width 22 height 15
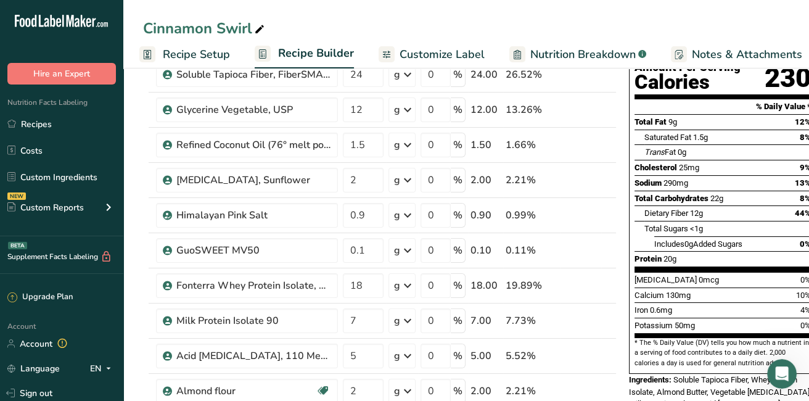
scroll to position [248, 0]
